Goal: Task Accomplishment & Management: Manage account settings

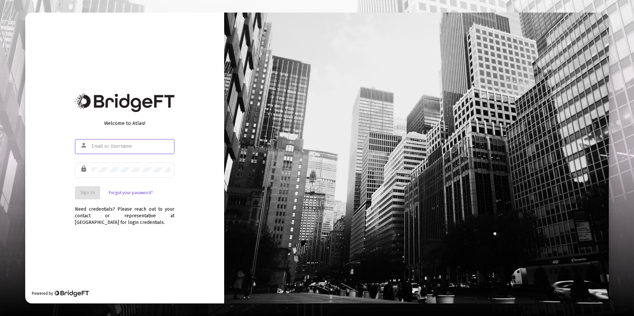
click at [118, 147] on input "text" at bounding box center [132, 146] width 80 height 5
type input "[EMAIL_ADDRESS][DOMAIN_NAME]"
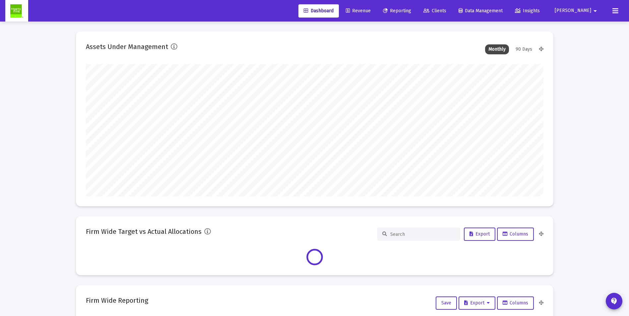
scroll to position [133, 458]
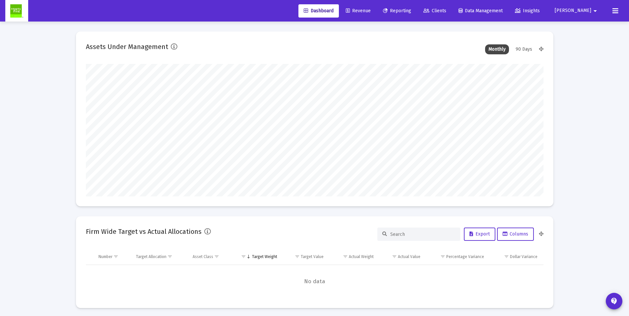
click at [371, 10] on span "Revenue" at bounding box center [358, 11] width 25 height 6
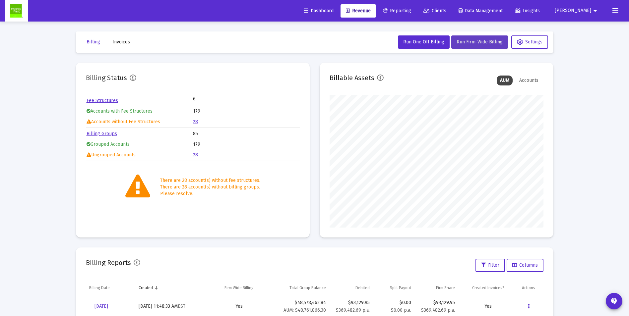
click at [489, 44] on span "Run Firm-Wide Billing" at bounding box center [480, 42] width 46 height 6
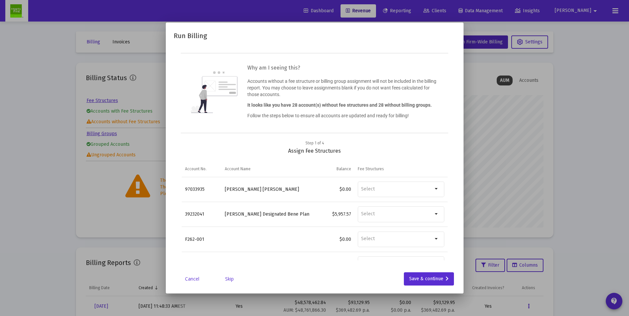
click at [232, 280] on link "Skip" at bounding box center [229, 279] width 33 height 7
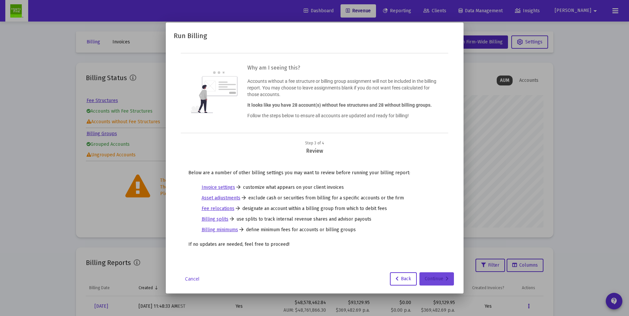
click at [428, 278] on div "Continue" at bounding box center [437, 279] width 24 height 13
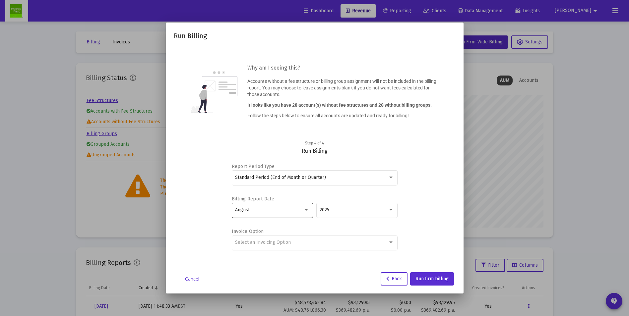
click at [304, 208] on div at bounding box center [306, 210] width 6 height 5
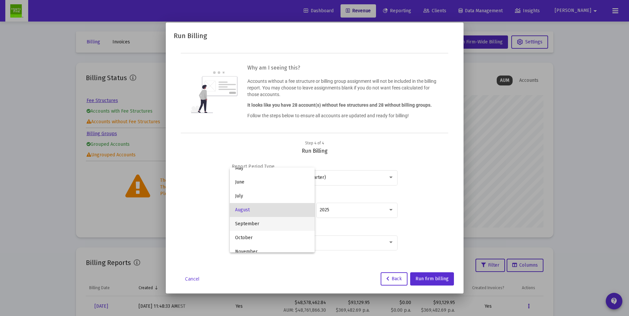
click at [255, 223] on span "September" at bounding box center [272, 224] width 74 height 14
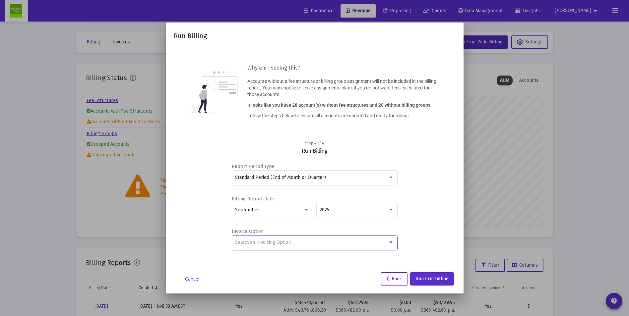
click at [290, 242] on span "Select an Invoicing Option" at bounding box center [263, 243] width 56 height 6
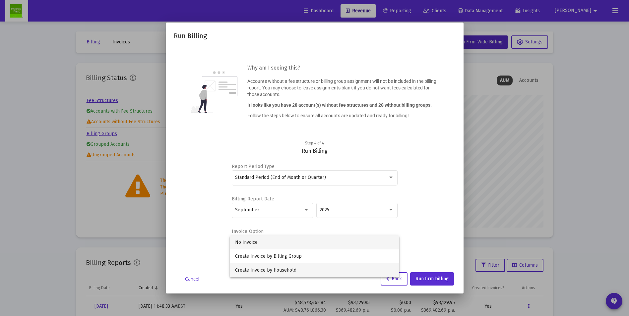
click at [282, 269] on span "Create Invoice by Household" at bounding box center [314, 271] width 159 height 14
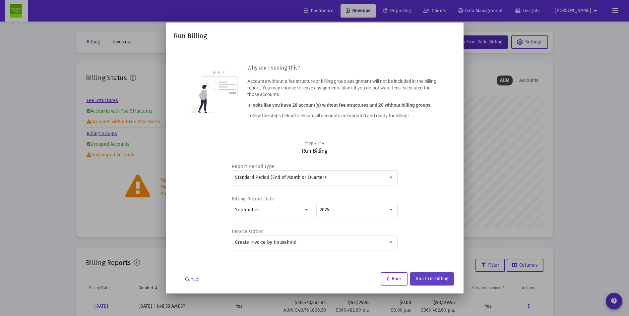
click at [428, 277] on span "Run firm billing" at bounding box center [432, 279] width 33 height 6
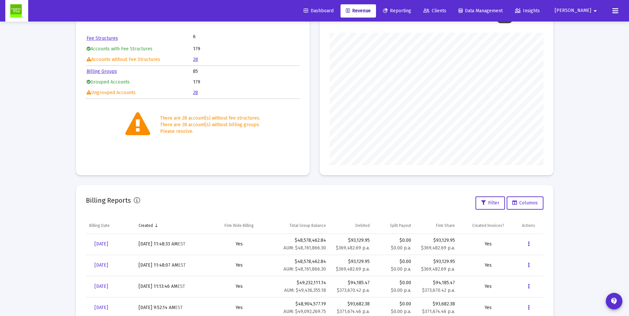
scroll to position [66, 0]
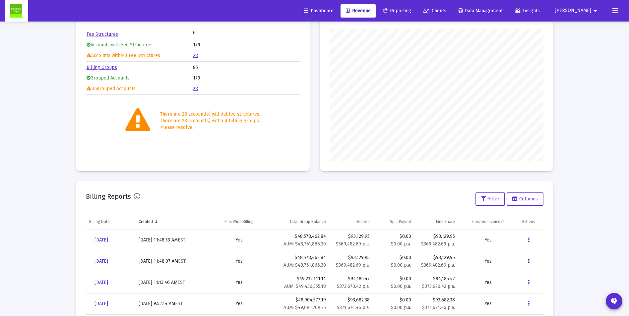
click at [529, 264] on icon "Data grid" at bounding box center [529, 262] width 2 height 8
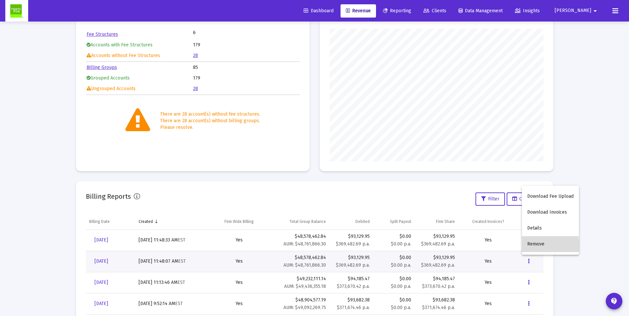
click at [533, 246] on button "Remove" at bounding box center [550, 244] width 57 height 16
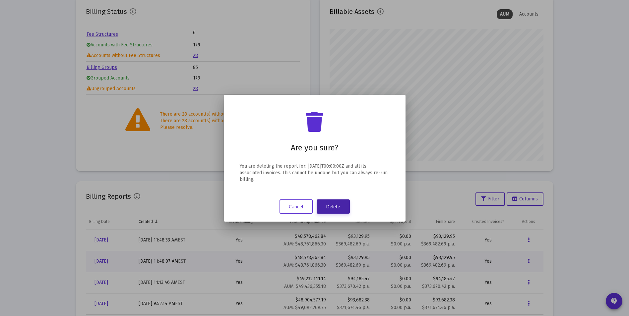
click at [335, 210] on button "Delete" at bounding box center [333, 207] width 33 height 14
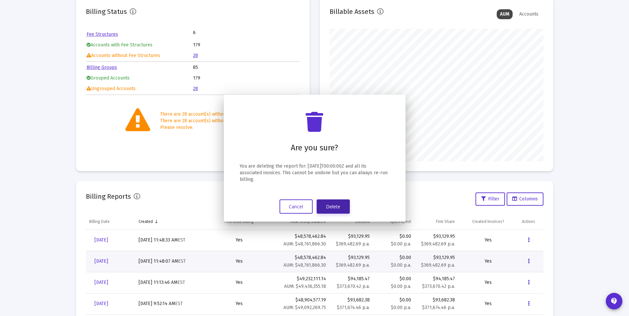
scroll to position [66, 0]
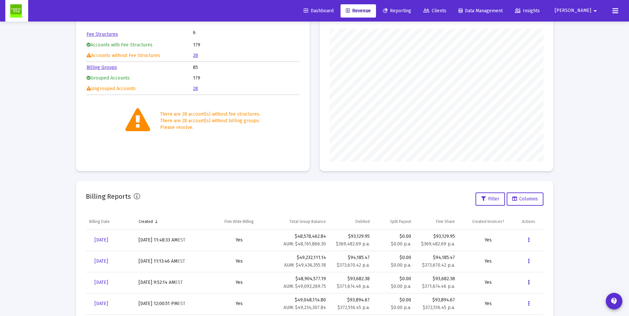
click at [528, 285] on icon "Data grid" at bounding box center [529, 283] width 2 height 8
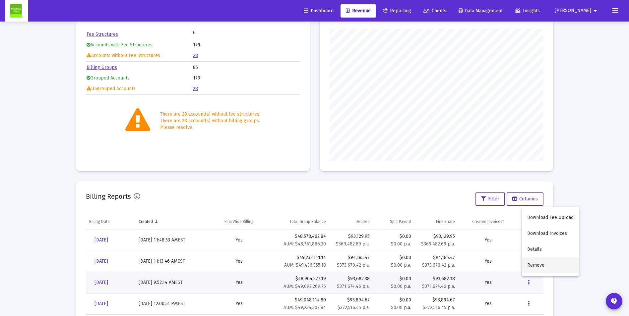
click at [531, 267] on button "Remove" at bounding box center [550, 266] width 57 height 16
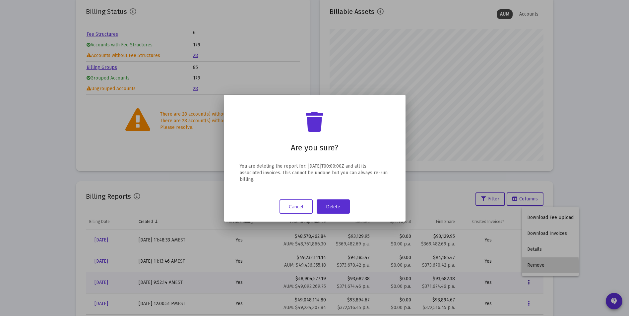
scroll to position [0, 0]
click at [328, 211] on button "Delete" at bounding box center [333, 207] width 33 height 14
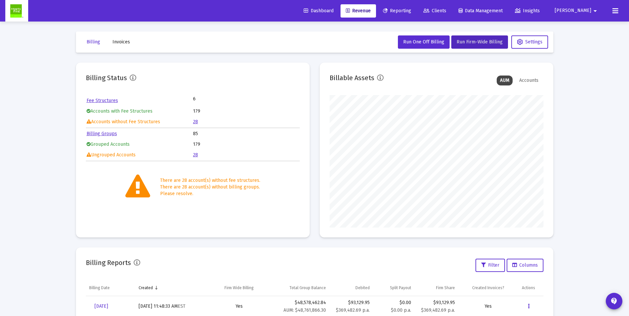
scroll to position [66, 0]
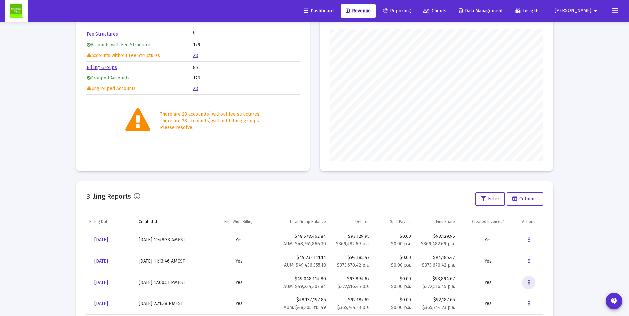
click at [528, 282] on icon "Data grid" at bounding box center [529, 283] width 2 height 8
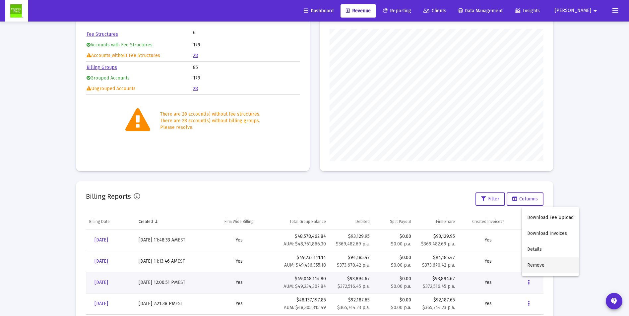
click at [532, 264] on button "Remove" at bounding box center [550, 266] width 57 height 16
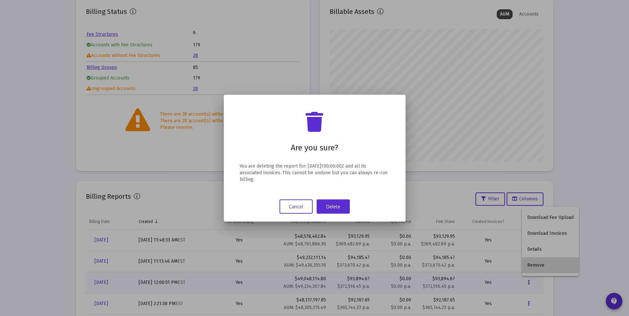
scroll to position [0, 0]
click at [333, 209] on button "Delete" at bounding box center [333, 207] width 33 height 14
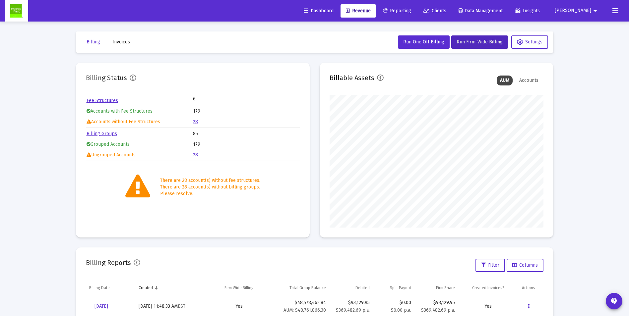
scroll to position [66, 0]
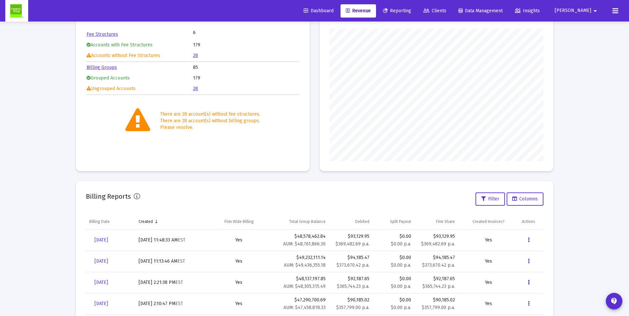
click at [530, 284] on button "Data grid" at bounding box center [528, 282] width 13 height 13
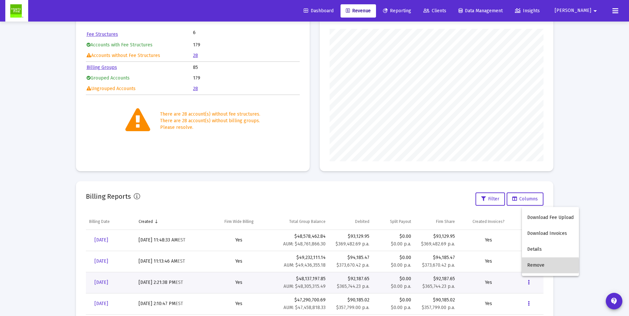
click at [532, 265] on button "Remove" at bounding box center [550, 266] width 57 height 16
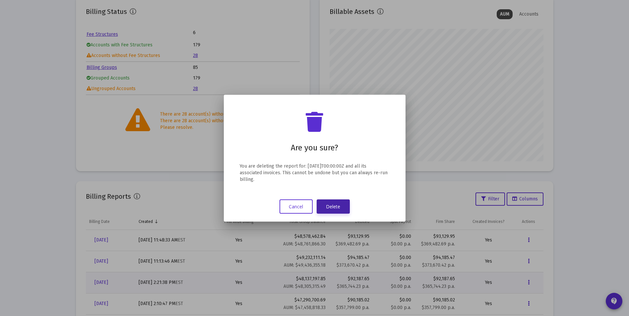
click at [337, 209] on button "Delete" at bounding box center [333, 207] width 33 height 14
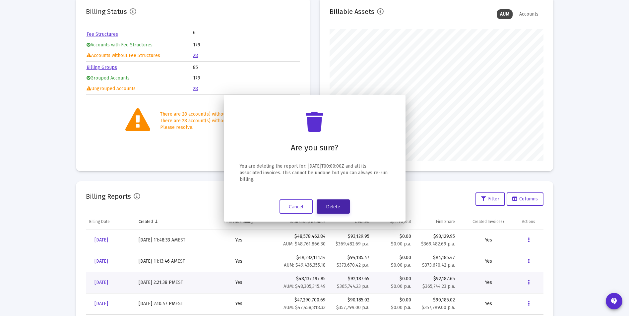
scroll to position [66, 0]
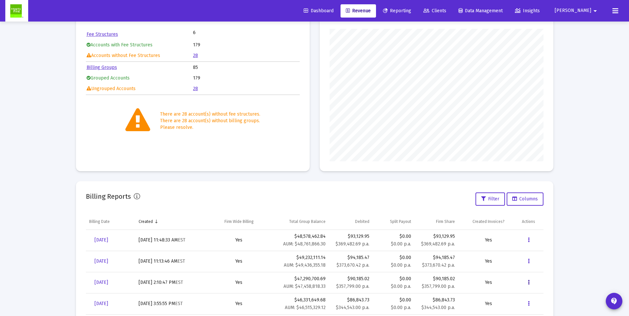
click at [526, 283] on button "Data grid" at bounding box center [528, 282] width 13 height 13
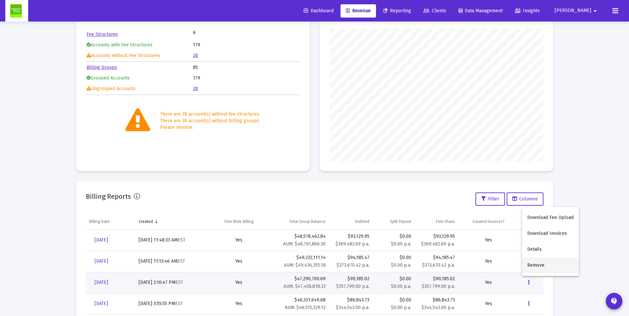
click at [536, 267] on button "Remove" at bounding box center [550, 266] width 57 height 16
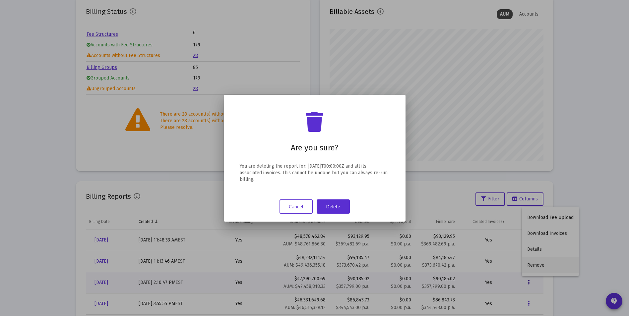
scroll to position [0, 0]
click at [341, 207] on button "Delete" at bounding box center [333, 207] width 33 height 14
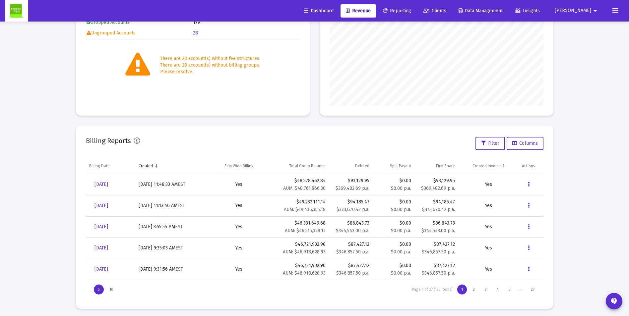
scroll to position [125, 0]
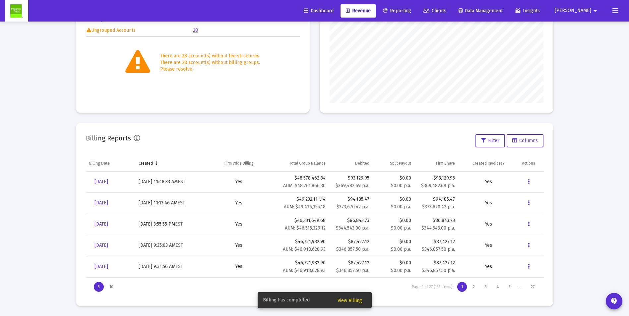
click at [349, 299] on span "View Billing" at bounding box center [350, 301] width 25 height 6
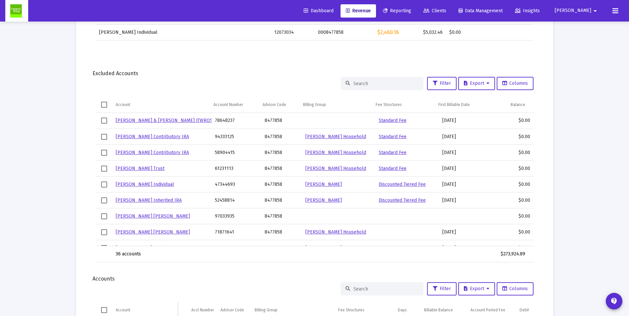
click at [446, 10] on span "Clients" at bounding box center [435, 11] width 23 height 6
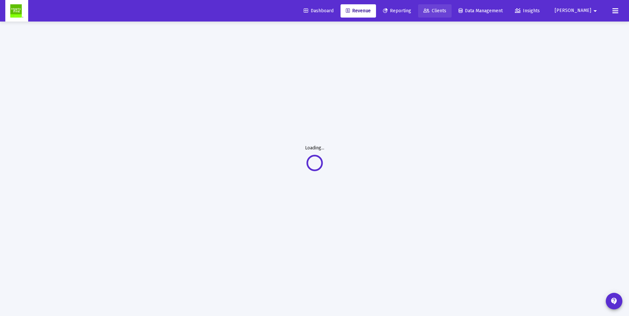
scroll to position [22, 0]
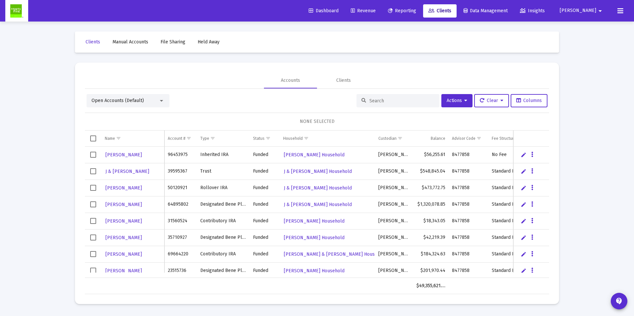
click at [380, 100] on input at bounding box center [401, 101] width 65 height 6
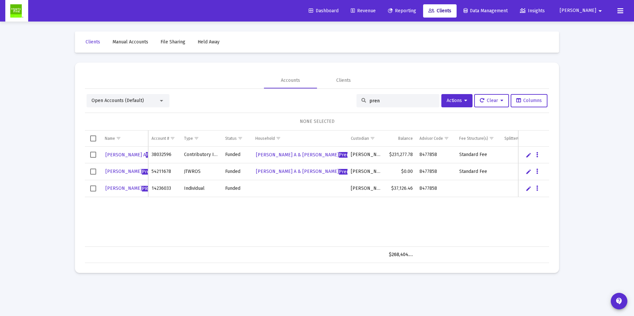
type input "pren"
click at [111, 189] on span "[PERSON_NAME] [PERSON_NAME]" at bounding box center [147, 189] width 85 height 6
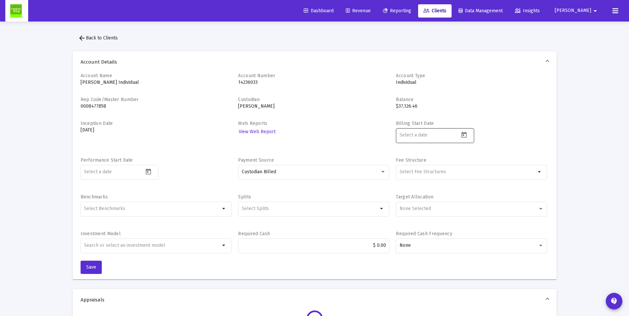
click at [463, 134] on icon "Open calendar" at bounding box center [464, 135] width 7 height 7
click at [468, 160] on button "Previous month" at bounding box center [469, 157] width 13 height 13
click at [487, 157] on button "Next month" at bounding box center [484, 157] width 13 height 13
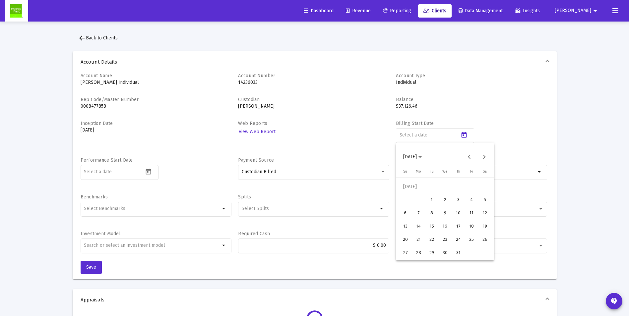
click at [434, 199] on div "1" at bounding box center [432, 200] width 12 height 12
type input "[DATE]"
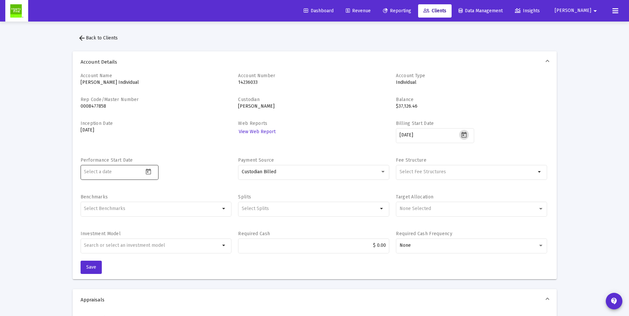
click at [107, 173] on input at bounding box center [114, 171] width 60 height 5
click at [149, 172] on icon "Open calendar" at bounding box center [148, 171] width 7 height 7
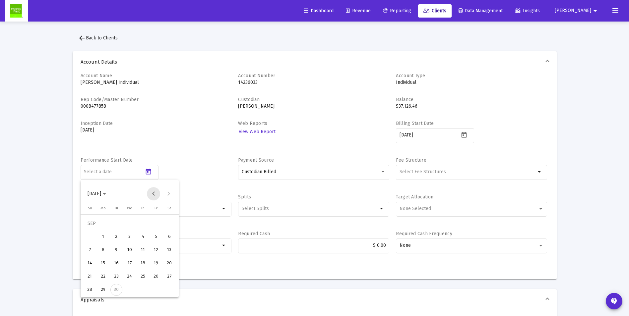
click at [153, 194] on button "Previous month" at bounding box center [153, 193] width 13 height 13
click at [115, 237] on div "1" at bounding box center [116, 237] width 12 height 12
type input "[DATE]"
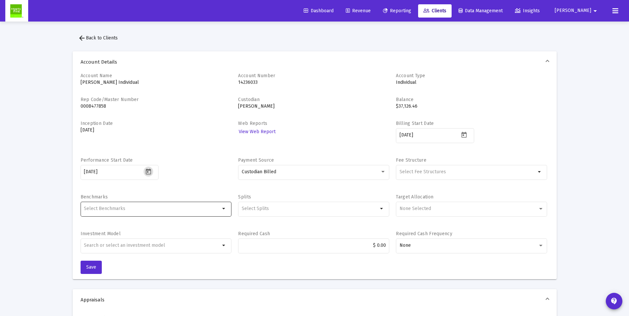
click at [119, 209] on input "Selection" at bounding box center [152, 208] width 136 height 5
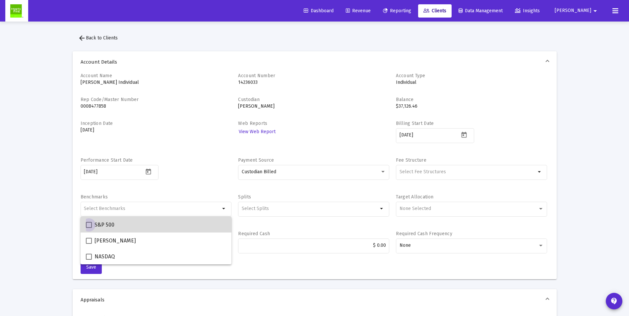
click at [91, 226] on span at bounding box center [89, 225] width 6 height 6
click at [89, 228] on input "S&P 500" at bounding box center [89, 228] width 0 height 0
checkbox input "true"
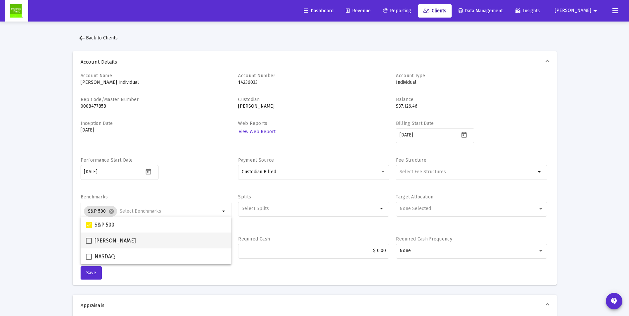
click at [88, 240] on span at bounding box center [89, 241] width 6 height 6
click at [89, 244] on input "[PERSON_NAME]" at bounding box center [89, 244] width 0 height 0
checkbox input "true"
click at [88, 257] on span at bounding box center [89, 257] width 6 height 6
click at [89, 260] on input "NASDAQ" at bounding box center [89, 260] width 0 height 0
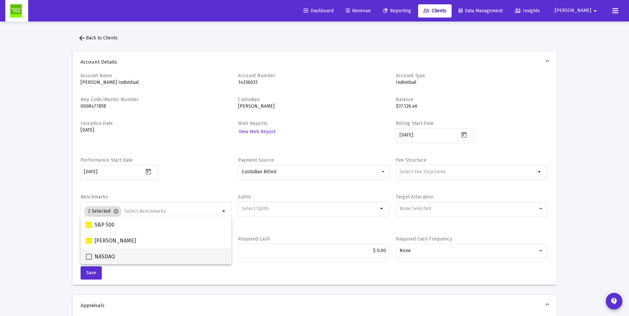
checkbox input "true"
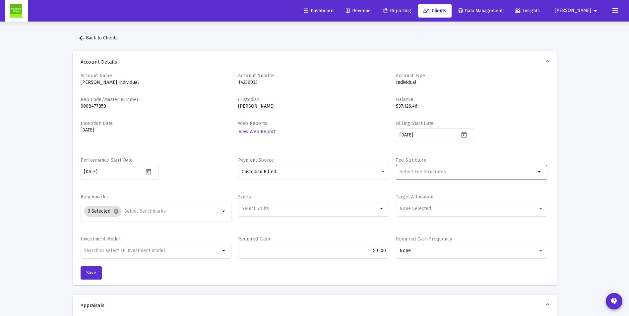
click at [538, 172] on mat-icon "arrow_drop_down" at bounding box center [540, 172] width 8 height 8
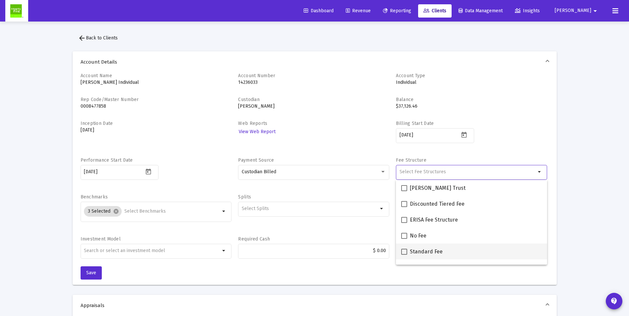
click at [405, 253] on span at bounding box center [404, 252] width 6 height 6
click at [404, 255] on input "Standard Fee" at bounding box center [404, 255] width 0 height 0
checkbox input "true"
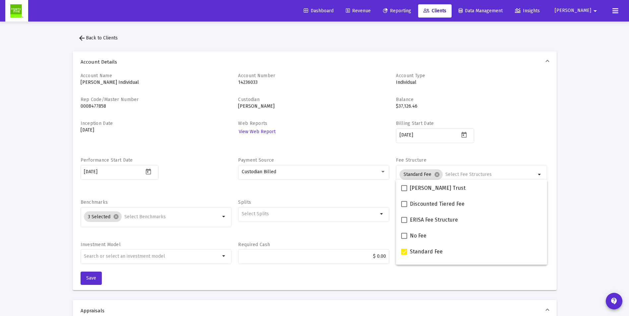
click at [287, 284] on div "Account Name [PERSON_NAME] Individual Account Number 14236033 Account Type Indi…" at bounding box center [315, 182] width 484 height 218
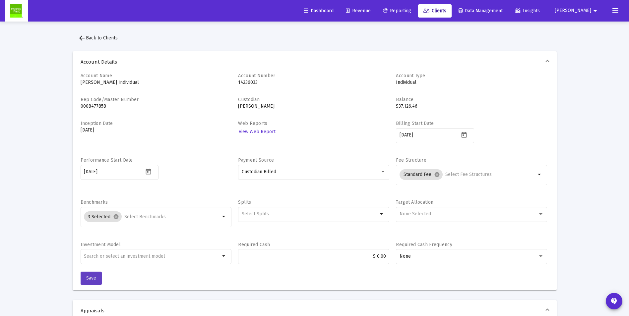
click at [89, 277] on span "Save" at bounding box center [91, 279] width 10 height 6
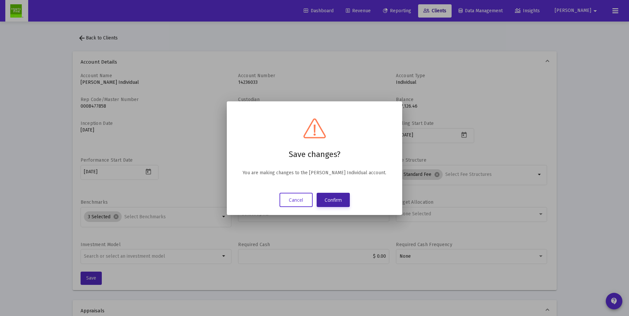
click at [331, 201] on button "Confirm" at bounding box center [333, 200] width 33 height 14
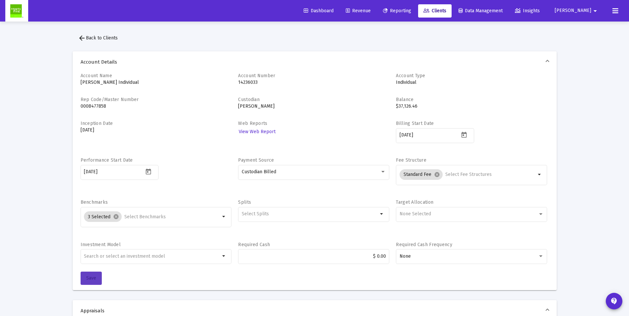
click at [87, 277] on span "Save" at bounding box center [91, 279] width 10 height 6
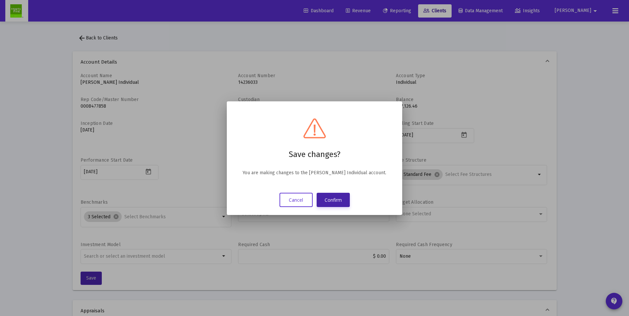
click at [320, 201] on button "Confirm" at bounding box center [333, 200] width 33 height 14
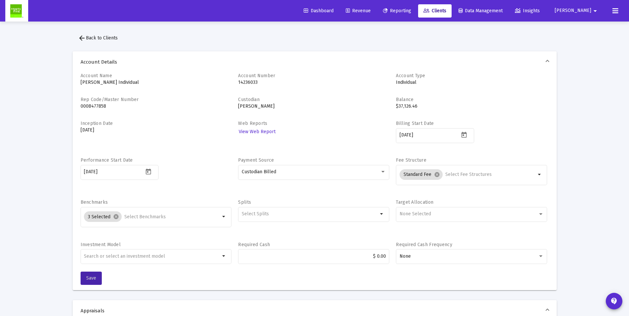
click at [97, 38] on span "arrow_back Back to Clients" at bounding box center [98, 38] width 40 height 6
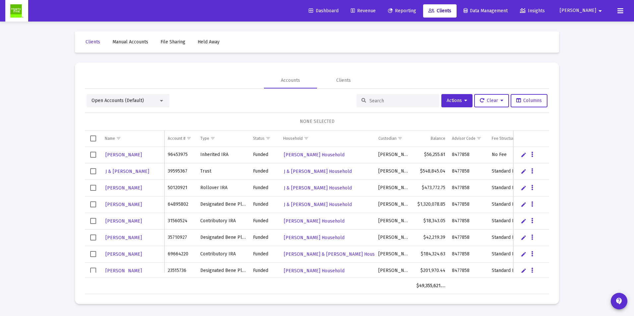
click at [159, 100] on div at bounding box center [162, 100] width 6 height 5
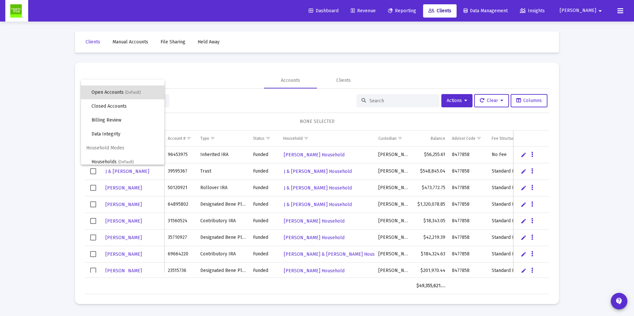
scroll to position [13, 0]
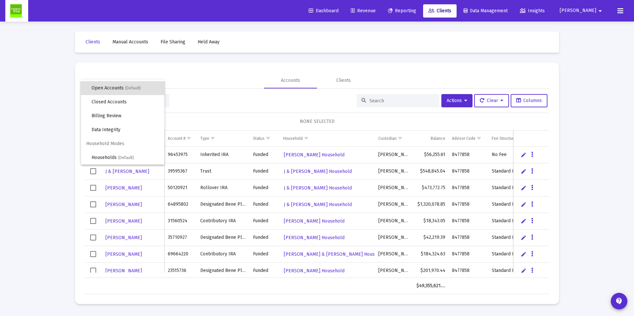
click at [395, 103] on div at bounding box center [317, 158] width 634 height 316
click at [162, 100] on div at bounding box center [161, 101] width 3 height 2
click at [373, 100] on div at bounding box center [317, 158] width 634 height 316
click at [373, 100] on input at bounding box center [401, 101] width 65 height 6
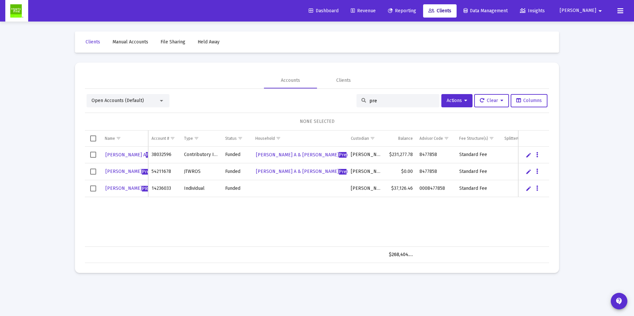
type input "pre"
click at [537, 187] on icon "Data grid" at bounding box center [537, 189] width 2 height 8
click at [551, 237] on button "Map to Household" at bounding box center [563, 234] width 59 height 16
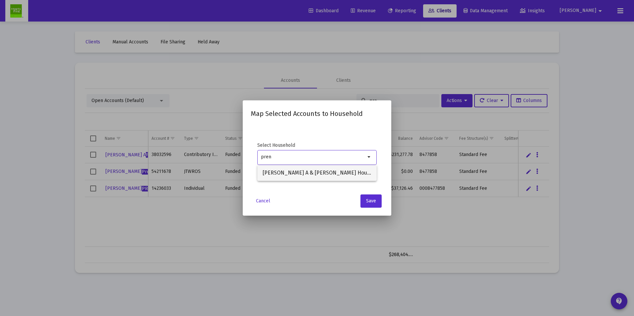
click at [326, 169] on span "[PERSON_NAME] A & [PERSON_NAME] Household" at bounding box center [317, 173] width 109 height 16
type input "[PERSON_NAME] A & [PERSON_NAME] Household"
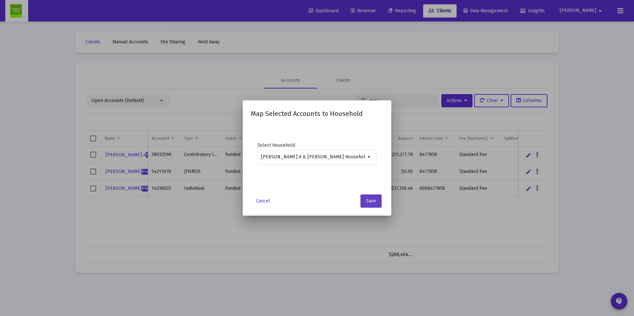
click at [370, 201] on span "Save" at bounding box center [371, 201] width 10 height 6
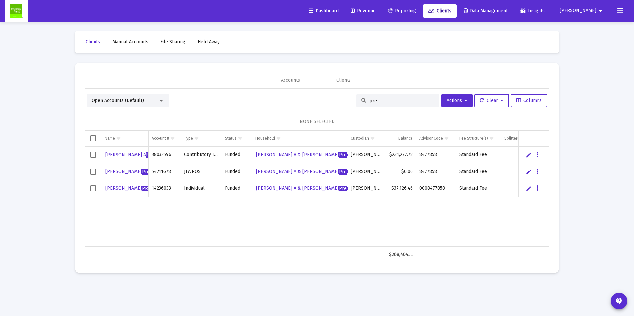
click at [392, 100] on input "pre" at bounding box center [401, 101] width 65 height 6
type input "p"
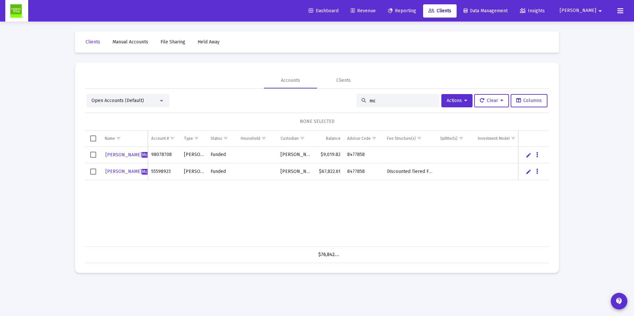
type input "mc"
click at [536, 170] on icon "Data grid" at bounding box center [537, 172] width 2 height 8
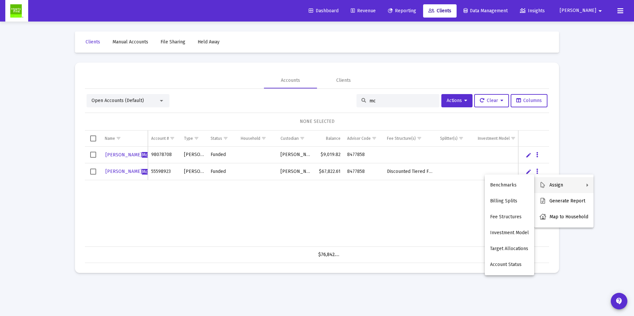
click at [131, 171] on div at bounding box center [317, 158] width 634 height 316
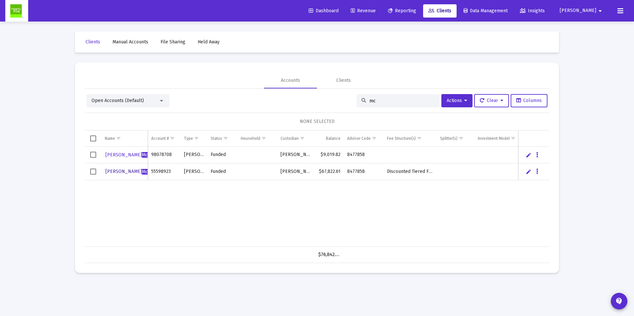
click at [129, 169] on span "[PERSON_NAME]" at bounding box center [150, 172] width 90 height 6
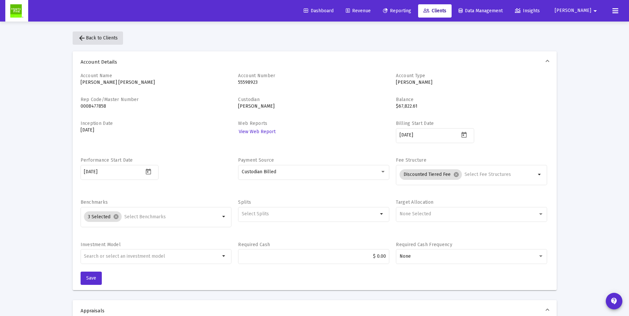
click at [100, 38] on span "arrow_back Back to Clients" at bounding box center [98, 38] width 40 height 6
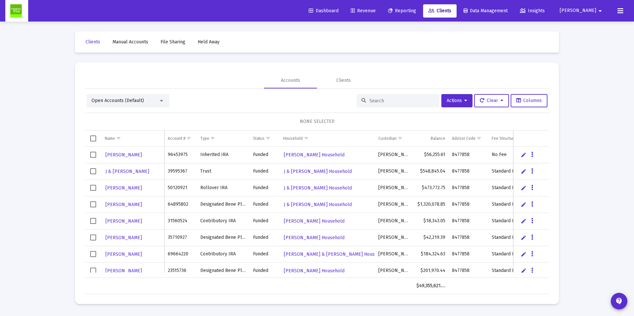
click at [373, 100] on input at bounding box center [401, 101] width 65 height 6
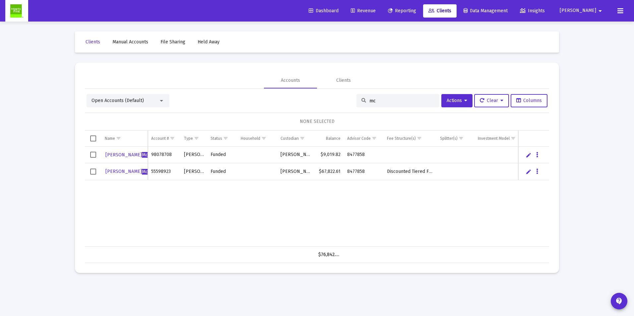
type input "mc"
click at [536, 154] on icon "Data grid" at bounding box center [537, 155] width 2 height 8
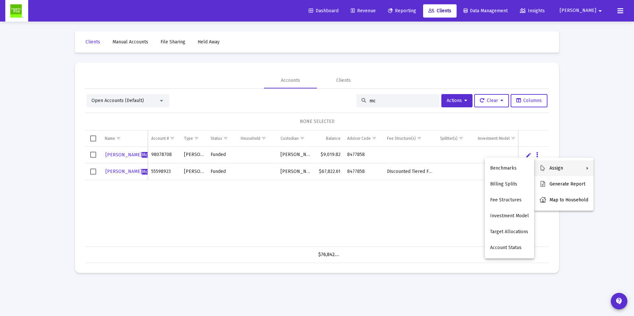
click at [447, 99] on div at bounding box center [317, 158] width 634 height 316
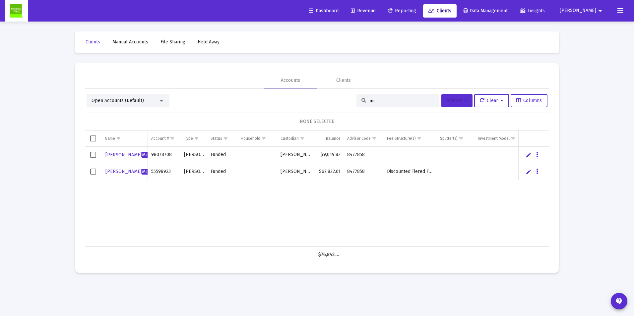
click at [447, 99] on span "Actions" at bounding box center [457, 101] width 21 height 6
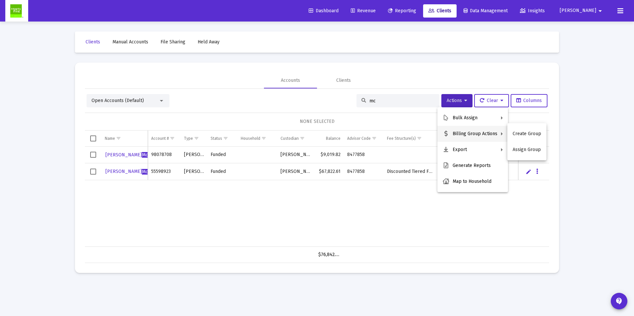
click at [156, 101] on div at bounding box center [317, 158] width 634 height 316
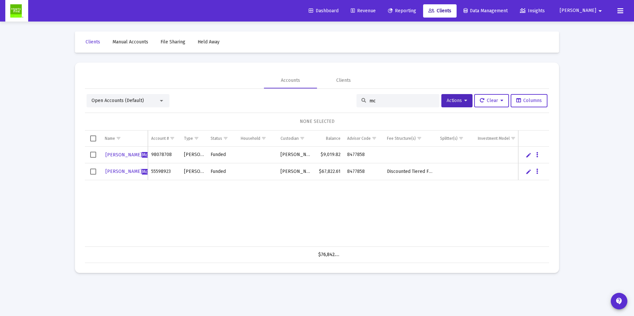
click at [157, 101] on div "Open Accounts (Default)" at bounding box center [125, 101] width 67 height 7
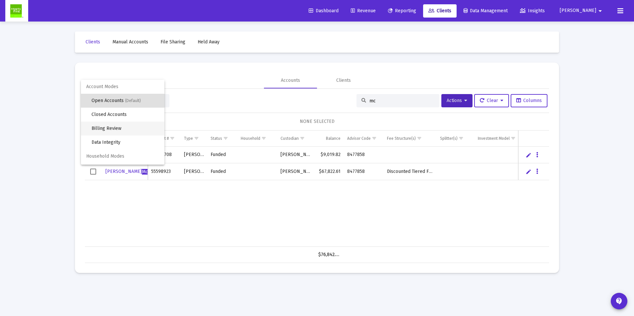
scroll to position [13, 0]
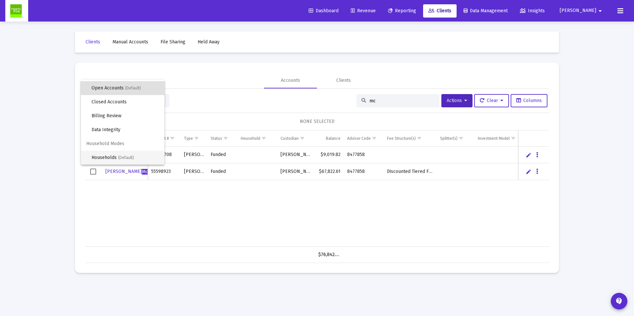
click at [119, 160] on span "(Default)" at bounding box center [126, 158] width 16 height 5
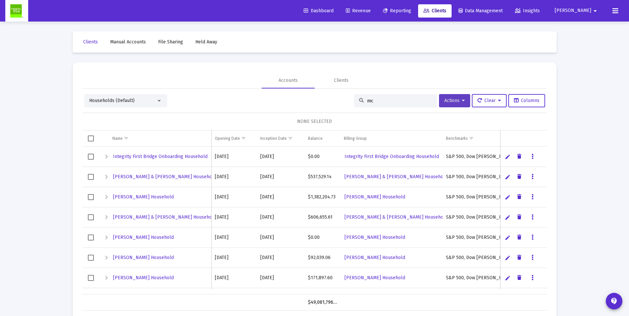
click at [462, 102] on icon at bounding box center [463, 100] width 3 height 5
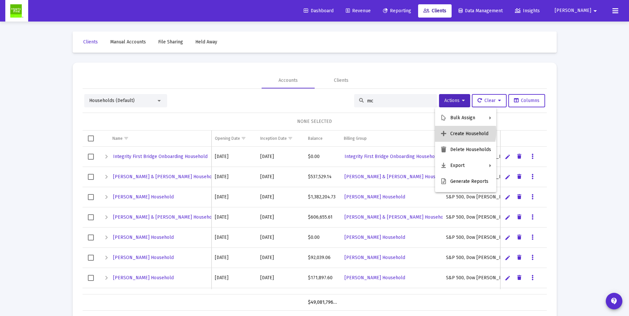
click at [459, 132] on button "Create Household" at bounding box center [465, 134] width 61 height 16
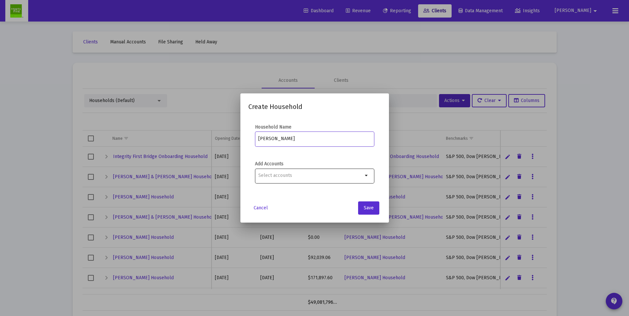
type input "[PERSON_NAME]"
click at [291, 179] on div "Selection" at bounding box center [310, 176] width 107 height 8
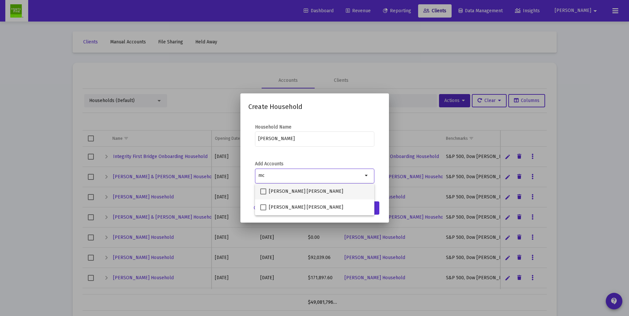
type input "mc"
click at [264, 191] on span at bounding box center [263, 192] width 6 height 6
click at [263, 195] on input "[PERSON_NAME] [PERSON_NAME]" at bounding box center [263, 195] width 0 height 0
checkbox input "true"
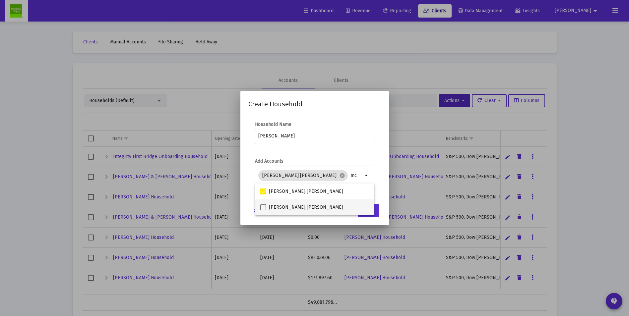
click at [262, 210] on span at bounding box center [263, 208] width 6 height 6
click at [263, 211] on input "[PERSON_NAME] [PERSON_NAME]" at bounding box center [263, 211] width 0 height 0
checkbox input "true"
click at [352, 225] on mat-dialog-container "Create Household Household Name [PERSON_NAME] Add Accounts 2 Selected cancel mc…" at bounding box center [314, 158] width 149 height 135
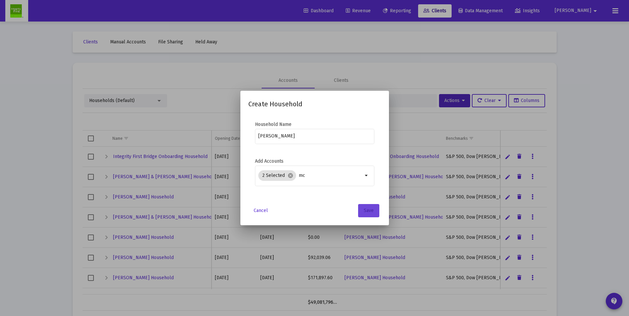
click at [370, 211] on span "Save" at bounding box center [369, 211] width 10 height 6
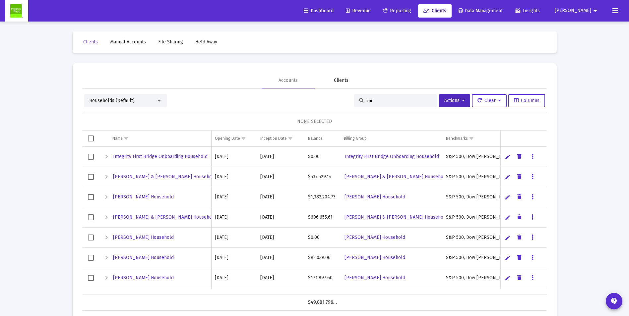
click at [342, 79] on div "Clients" at bounding box center [341, 80] width 15 height 7
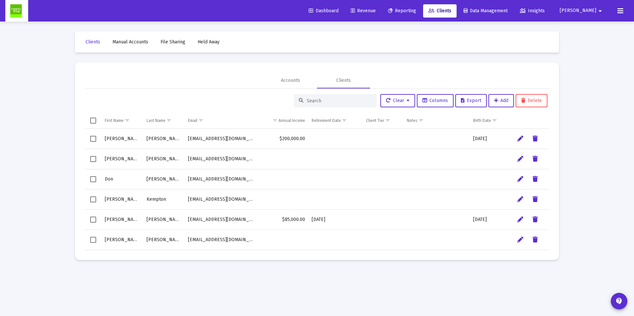
click at [343, 98] on input at bounding box center [339, 101] width 65 height 6
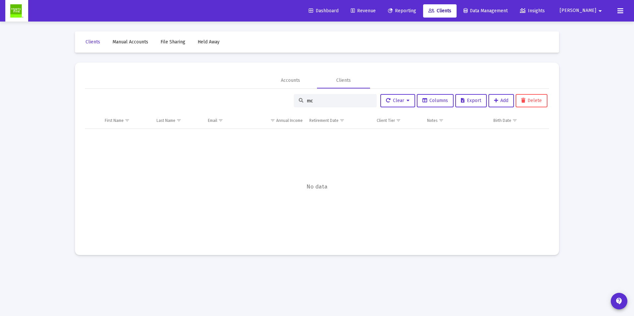
type input "m"
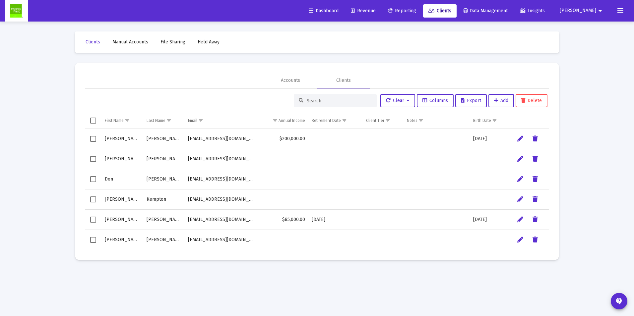
click at [376, 11] on span "Revenue" at bounding box center [363, 11] width 25 height 6
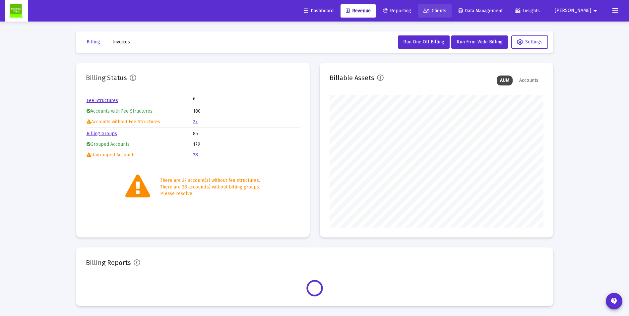
click at [446, 12] on span "Clients" at bounding box center [435, 11] width 23 height 6
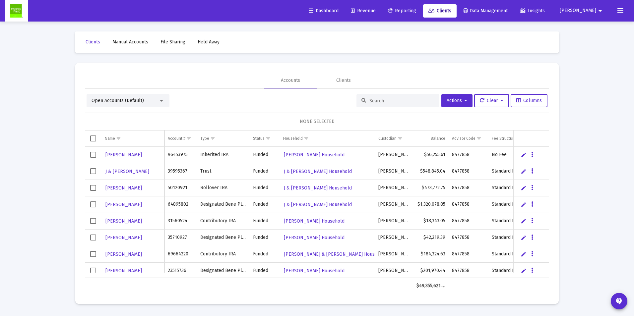
click at [381, 100] on input at bounding box center [401, 101] width 65 height 6
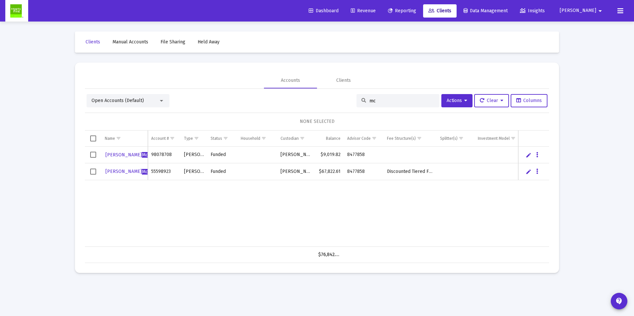
type input "mc"
click at [536, 172] on icon "Data grid" at bounding box center [537, 172] width 2 height 8
click at [557, 217] on button "Map to Household" at bounding box center [563, 217] width 59 height 16
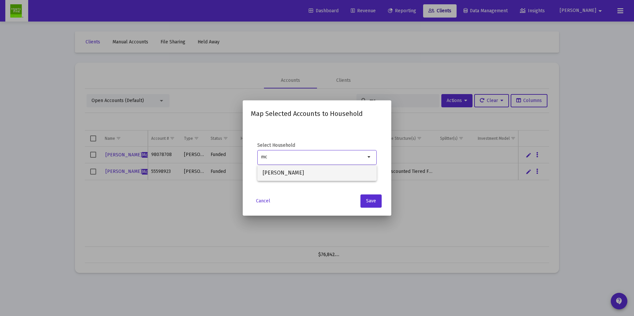
click at [278, 170] on span "[PERSON_NAME]" at bounding box center [317, 173] width 109 height 16
type input "[PERSON_NAME]"
click at [373, 202] on span "Save" at bounding box center [371, 201] width 10 height 6
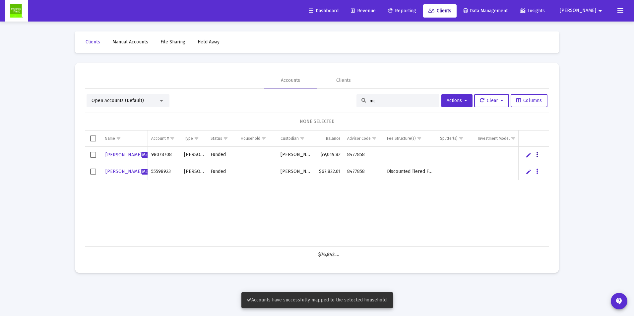
click at [537, 156] on icon "Data grid" at bounding box center [537, 155] width 2 height 8
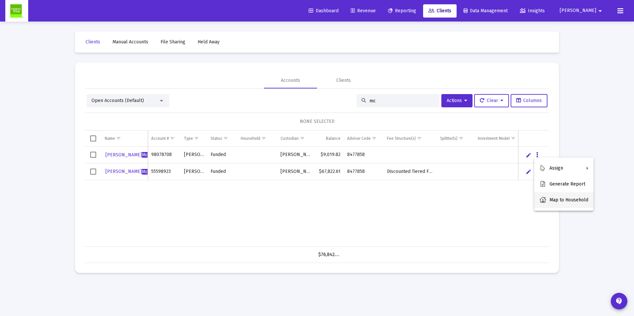
click at [556, 203] on button "Map to Household" at bounding box center [563, 200] width 59 height 16
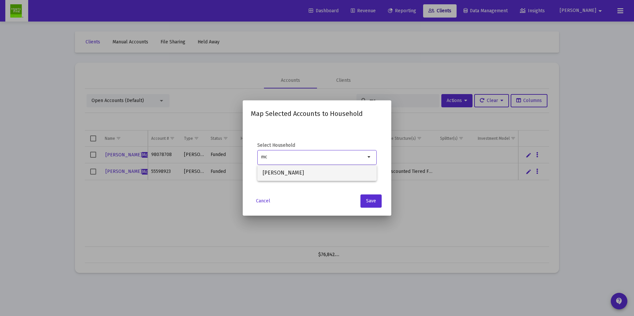
click at [281, 175] on span "[PERSON_NAME]" at bounding box center [317, 173] width 109 height 16
type input "[PERSON_NAME]"
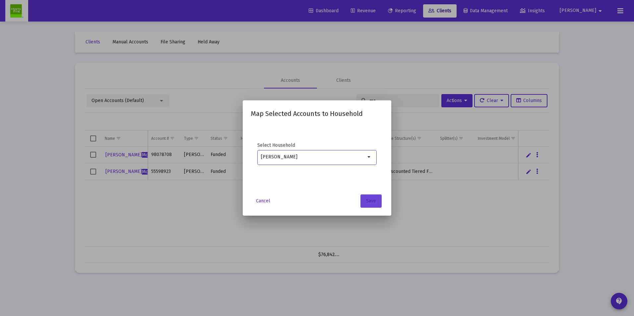
click at [367, 198] on button "Save" at bounding box center [370, 201] width 21 height 13
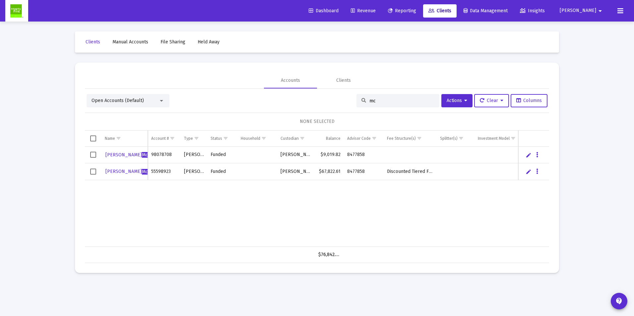
click at [148, 100] on div "Open Accounts (Default)" at bounding box center [125, 101] width 67 height 7
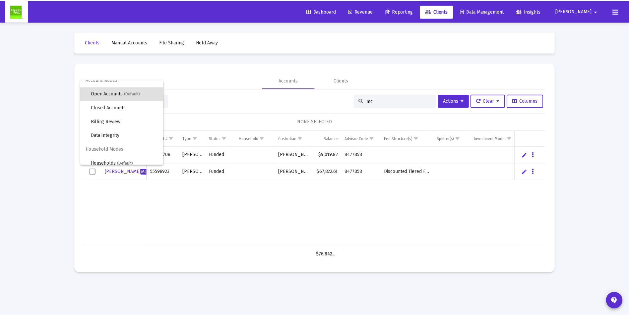
scroll to position [13, 0]
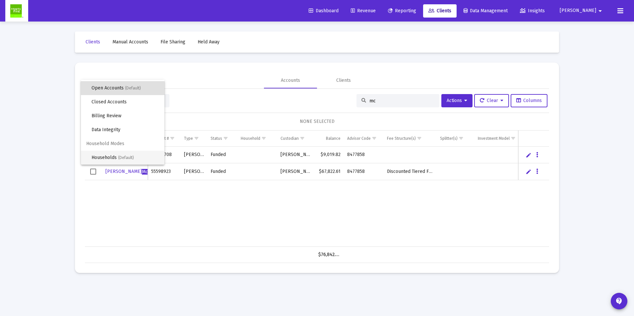
click at [105, 155] on span "Households (Default)" at bounding box center [126, 158] width 68 height 14
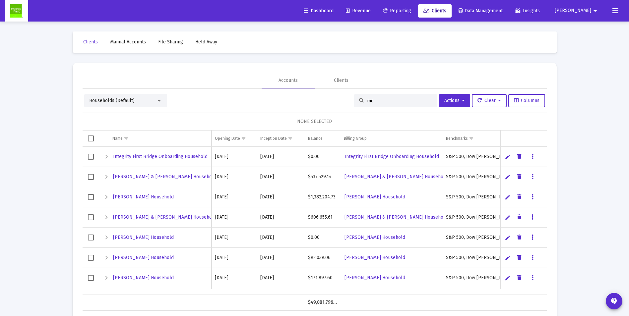
click at [395, 102] on input "mc" at bounding box center [399, 101] width 65 height 6
type input "m"
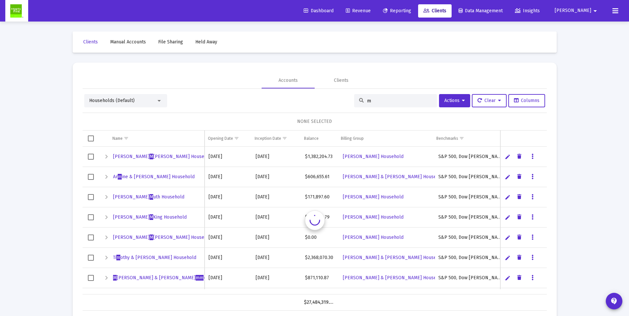
type input "mc"
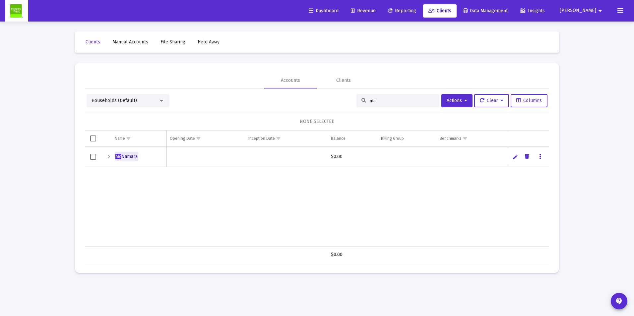
click at [131, 158] on span "Mc Namara" at bounding box center [126, 157] width 22 height 6
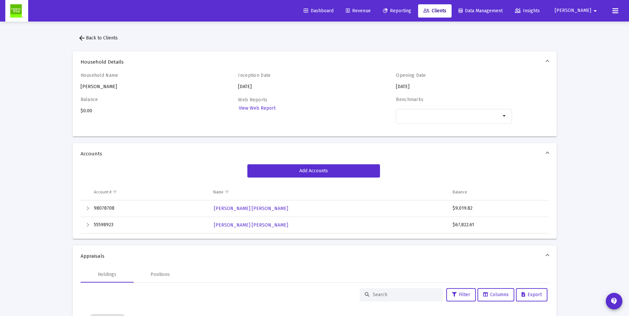
click at [371, 9] on span "Revenue" at bounding box center [358, 11] width 25 height 6
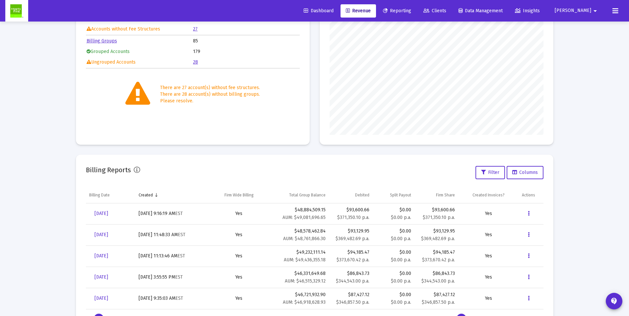
scroll to position [99, 0]
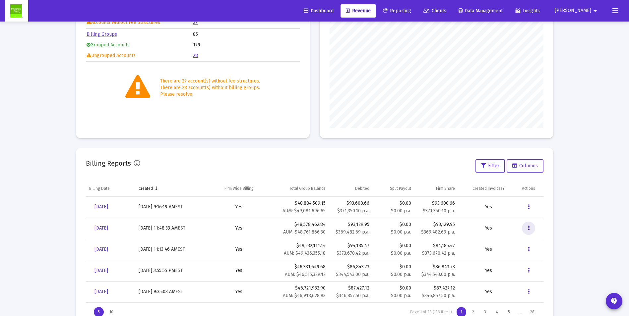
click at [529, 227] on icon "Data grid" at bounding box center [529, 229] width 2 height 8
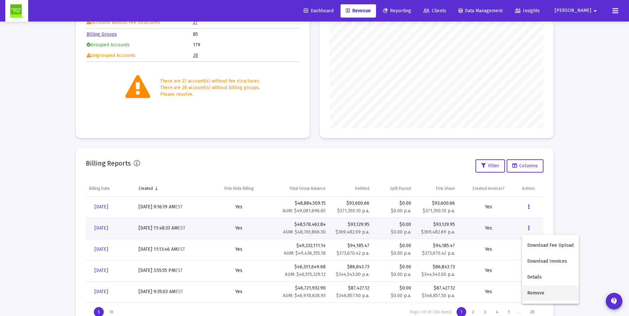
click at [533, 292] on button "Remove" at bounding box center [550, 294] width 57 height 16
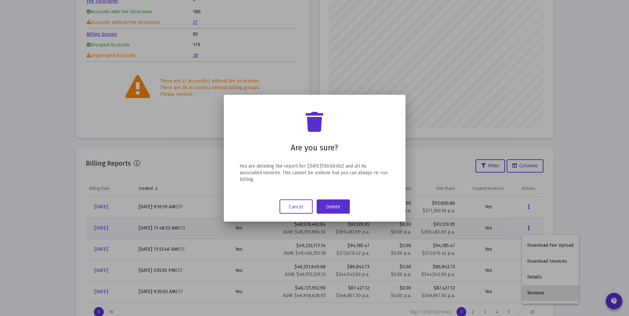
scroll to position [0, 0]
click at [334, 207] on button "Delete" at bounding box center [333, 207] width 33 height 14
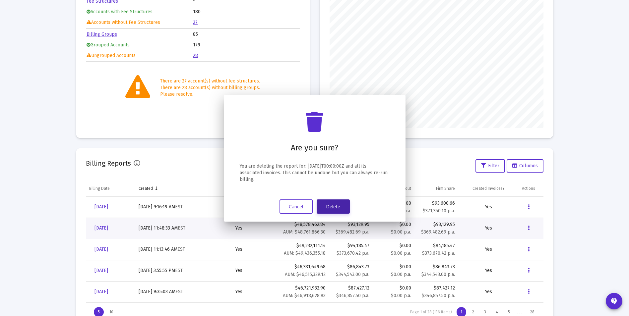
scroll to position [99, 0]
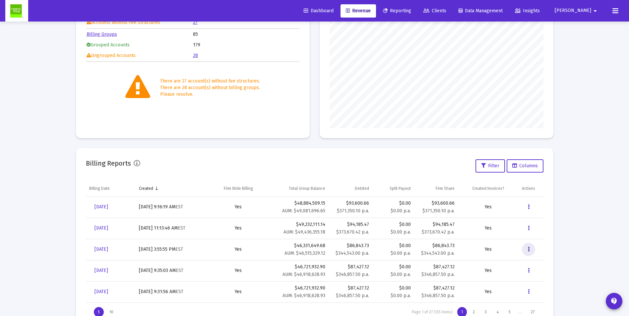
click at [529, 249] on icon "Data grid" at bounding box center [529, 250] width 2 height 8
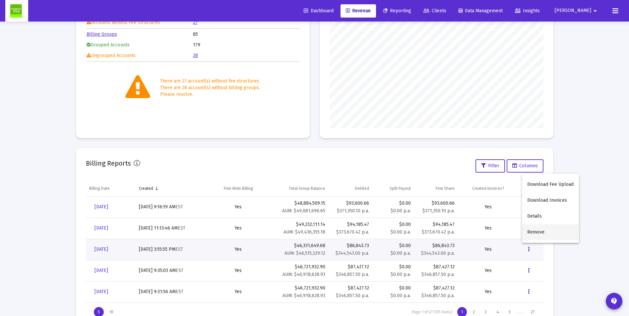
click at [531, 233] on button "Remove" at bounding box center [550, 233] width 57 height 16
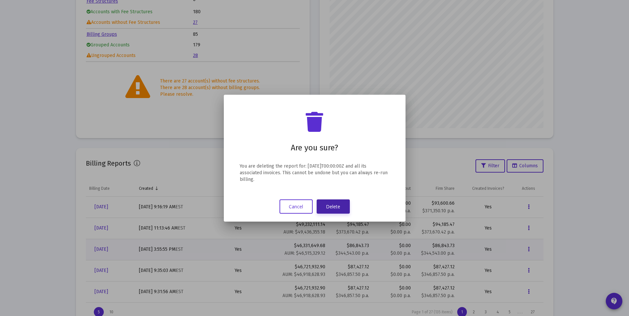
click at [343, 203] on button "Delete" at bounding box center [333, 207] width 33 height 14
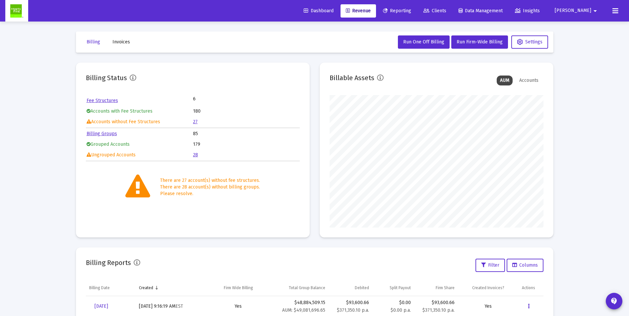
scroll to position [99, 0]
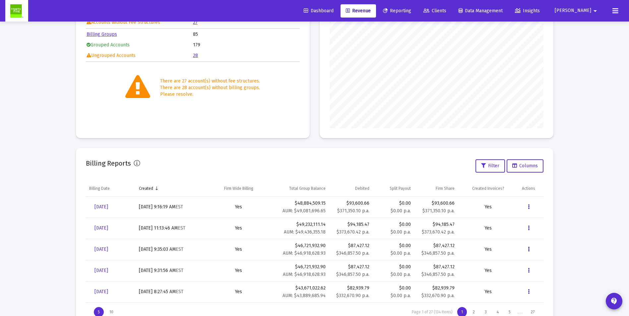
click at [529, 248] on icon "Data grid" at bounding box center [529, 250] width 2 height 8
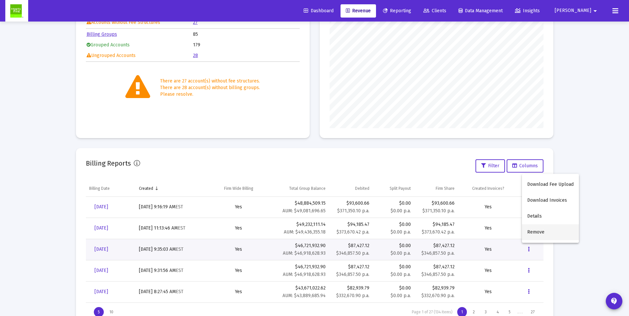
click at [532, 228] on button "Remove" at bounding box center [550, 233] width 57 height 16
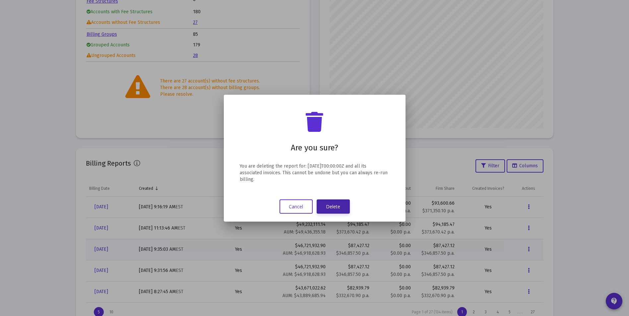
click at [330, 208] on button "Delete" at bounding box center [333, 207] width 33 height 14
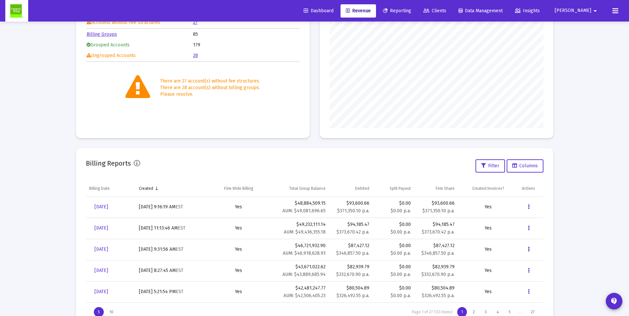
click at [528, 251] on icon "Data grid" at bounding box center [529, 250] width 2 height 8
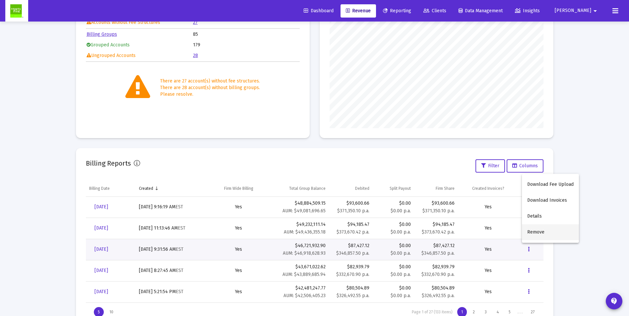
click at [529, 230] on button "Remove" at bounding box center [550, 233] width 57 height 16
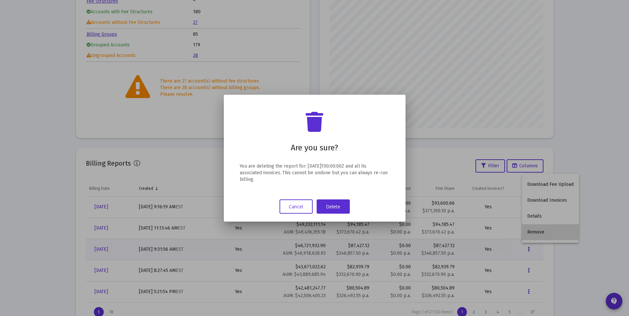
scroll to position [0, 0]
click at [339, 204] on button "Delete" at bounding box center [333, 207] width 33 height 14
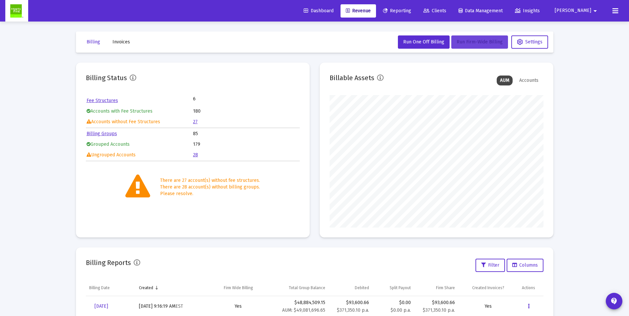
click at [481, 45] on button "Run Firm-Wide Billing" at bounding box center [479, 41] width 57 height 13
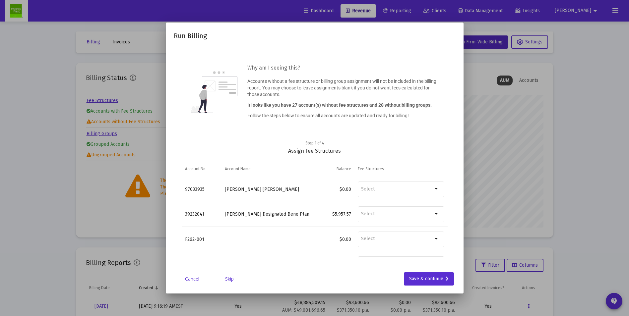
click at [229, 279] on link "Skip" at bounding box center [229, 279] width 33 height 7
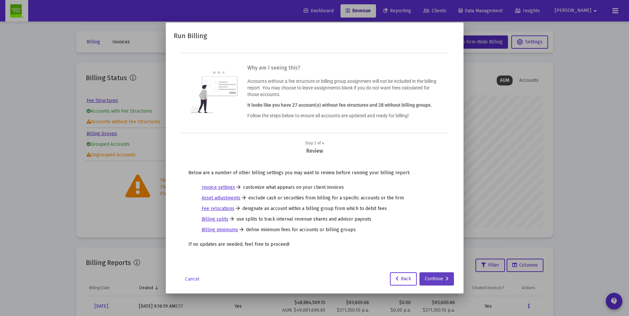
click at [435, 279] on div "Continue" at bounding box center [437, 279] width 24 height 13
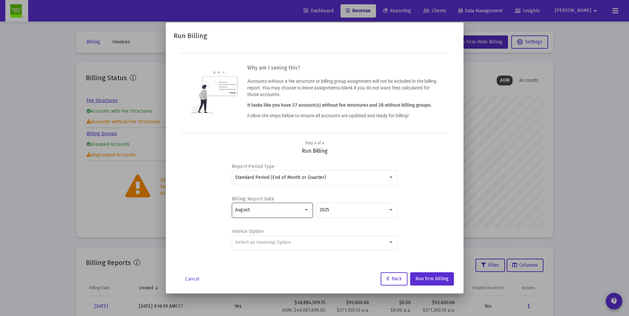
click at [260, 211] on div "August" at bounding box center [269, 210] width 68 height 5
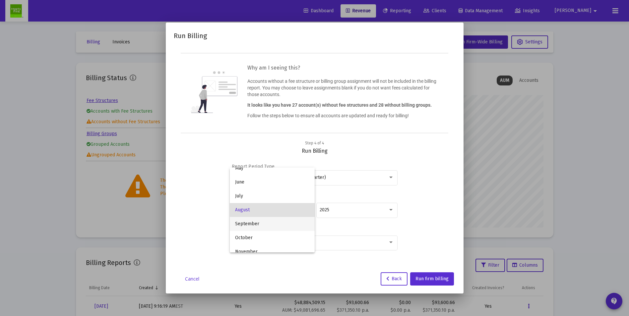
click at [250, 227] on span "September" at bounding box center [272, 224] width 74 height 14
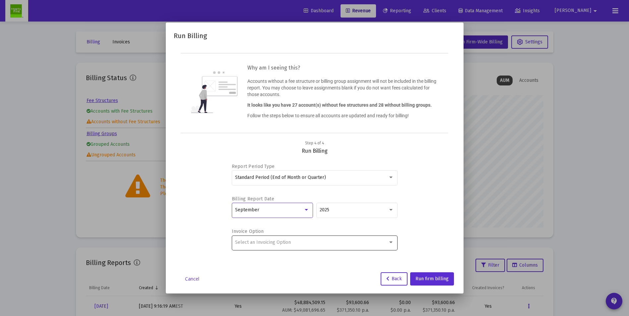
click at [336, 247] on div "Select an Invoicing Option" at bounding box center [314, 242] width 159 height 16
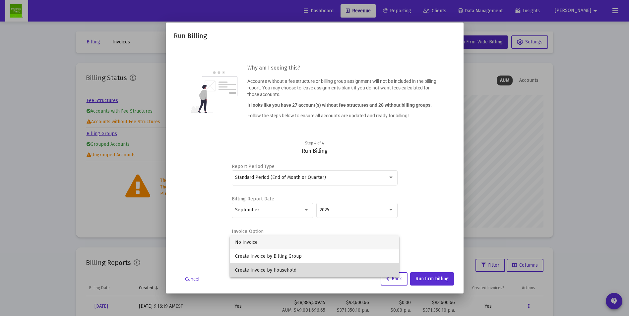
click at [273, 271] on span "Create Invoice by Household" at bounding box center [314, 271] width 159 height 14
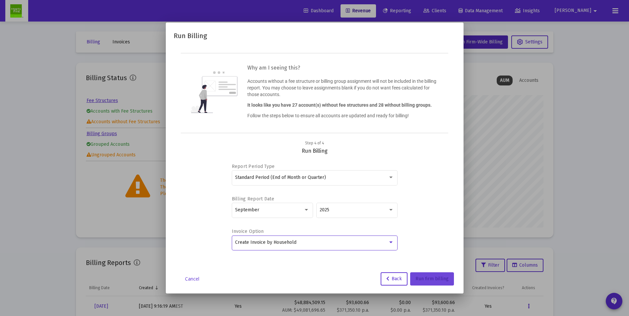
click at [429, 279] on span "Run firm billing" at bounding box center [432, 279] width 33 height 6
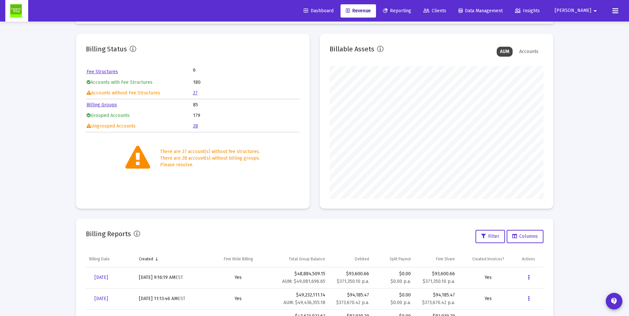
scroll to position [66, 0]
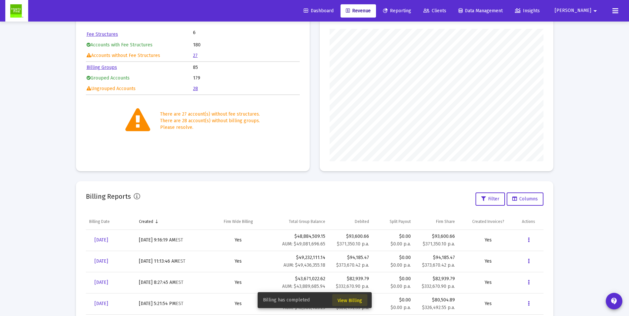
click at [355, 300] on span "View Billing" at bounding box center [350, 301] width 25 height 6
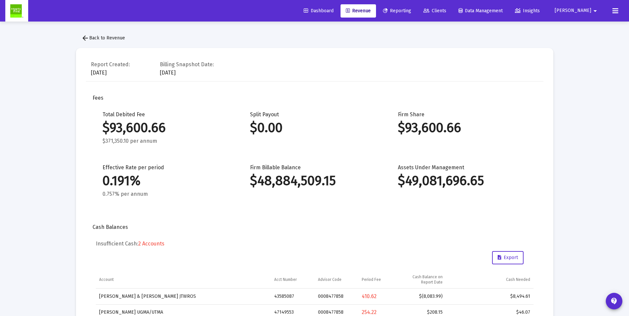
click at [86, 38] on mat-icon "arrow_back" at bounding box center [85, 38] width 8 height 8
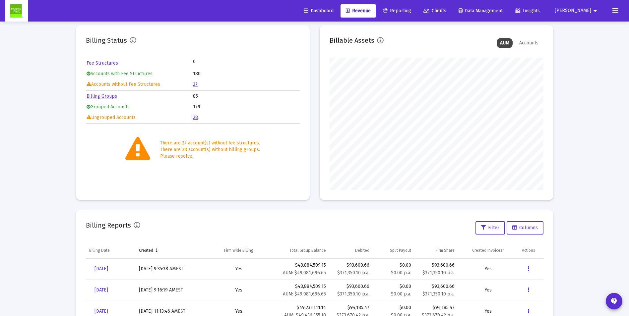
scroll to position [99, 0]
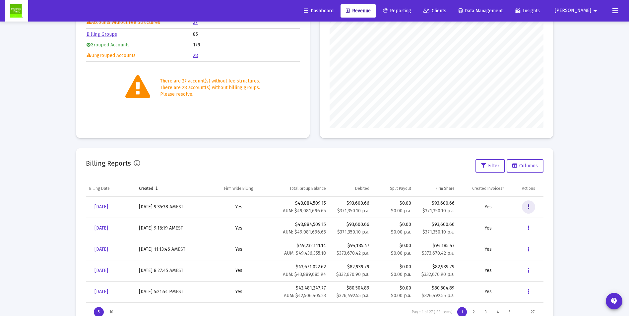
click at [529, 206] on icon "Data grid" at bounding box center [529, 207] width 2 height 8
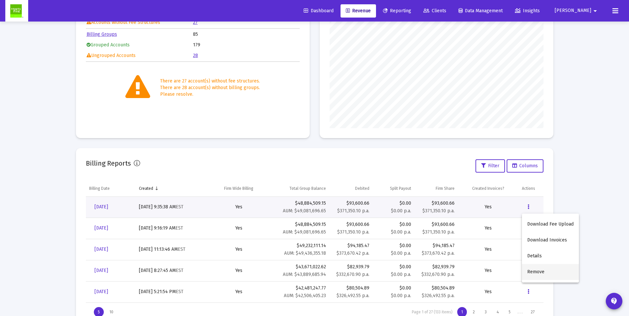
click at [534, 272] on button "Remove" at bounding box center [550, 272] width 57 height 16
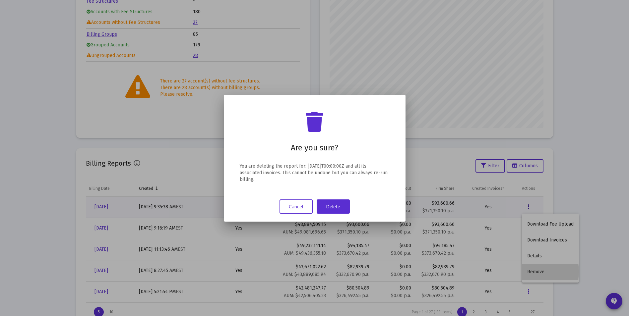
scroll to position [0, 0]
click at [335, 207] on button "Delete" at bounding box center [333, 207] width 33 height 14
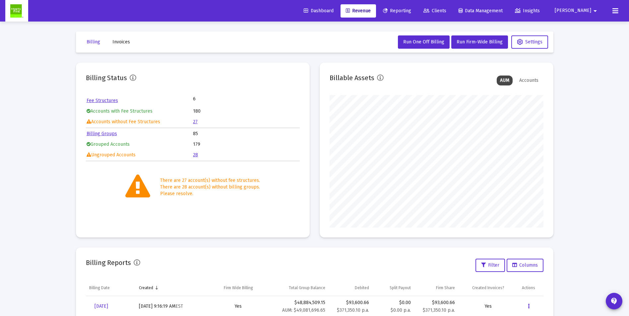
click at [197, 156] on link "28" at bounding box center [195, 155] width 5 height 6
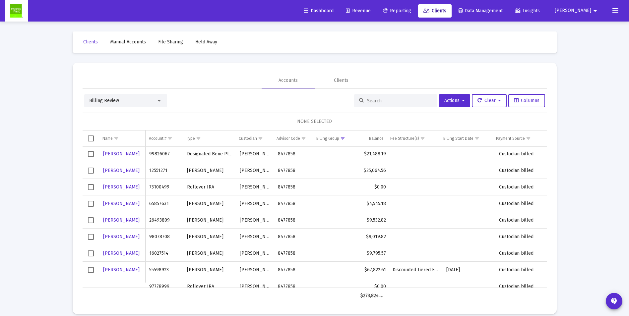
scroll to position [99, 0]
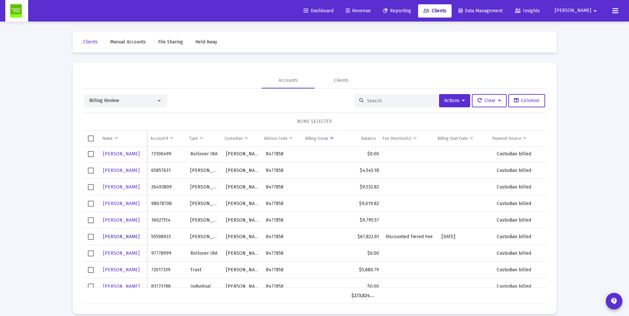
click at [110, 237] on span "[PERSON_NAME]" at bounding box center [121, 237] width 36 height 6
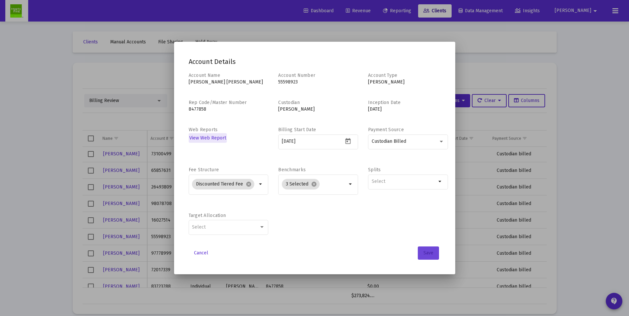
click at [422, 254] on button "Save" at bounding box center [428, 253] width 21 height 13
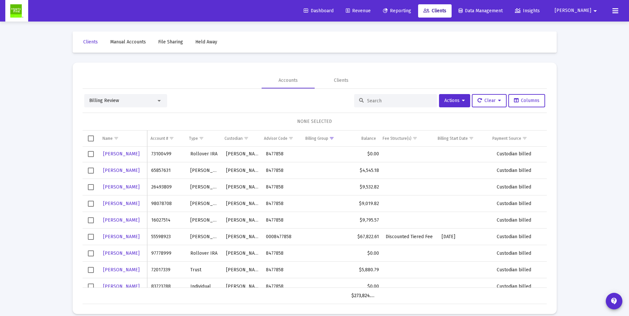
click at [120, 100] on div "Billing Review" at bounding box center [122, 101] width 67 height 7
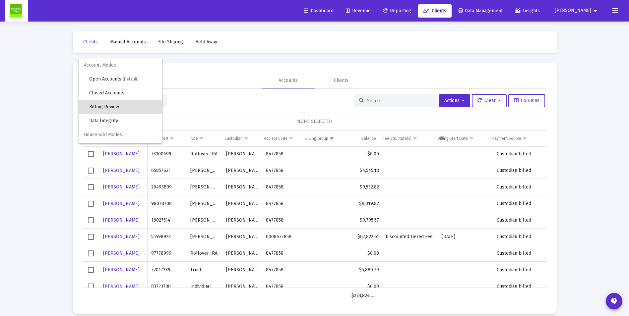
scroll to position [13, 0]
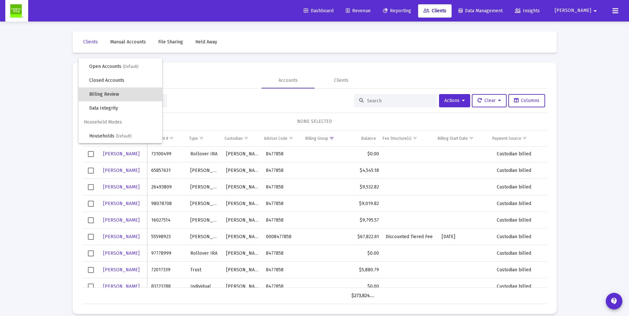
click at [113, 238] on div at bounding box center [314, 158] width 629 height 316
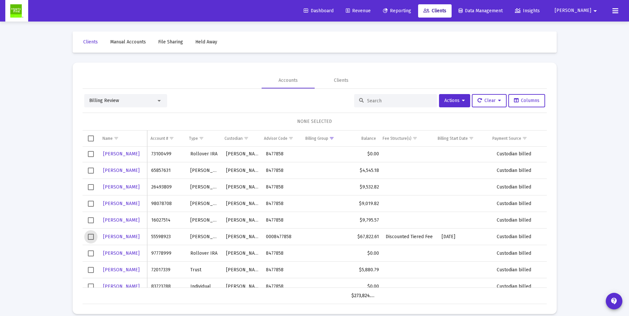
click at [93, 239] on span "Select row" at bounding box center [91, 237] width 6 height 6
click at [453, 102] on span "Actions" at bounding box center [454, 101] width 21 height 6
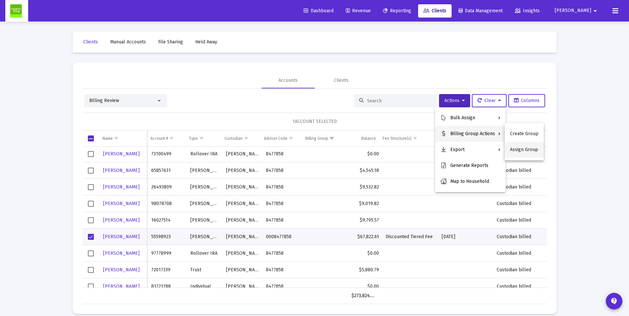
click at [516, 148] on button "Assign Group" at bounding box center [524, 150] width 39 height 16
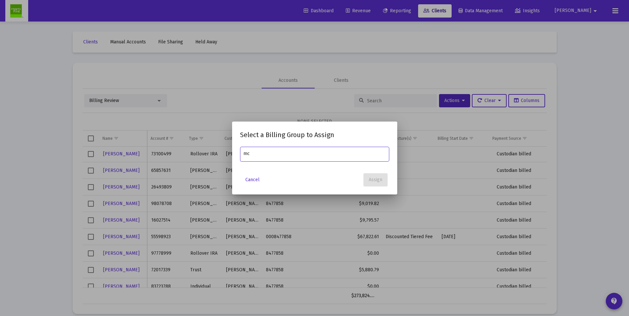
type input "m"
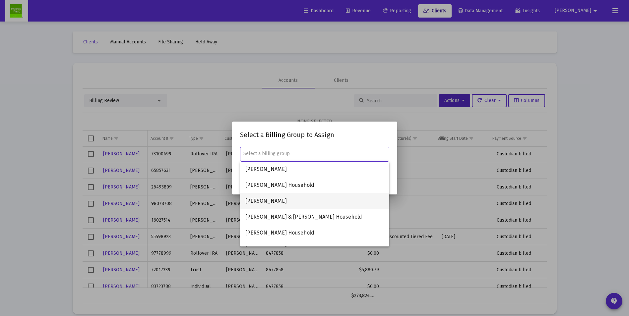
scroll to position [0, 0]
click at [232, 105] on div at bounding box center [314, 158] width 629 height 316
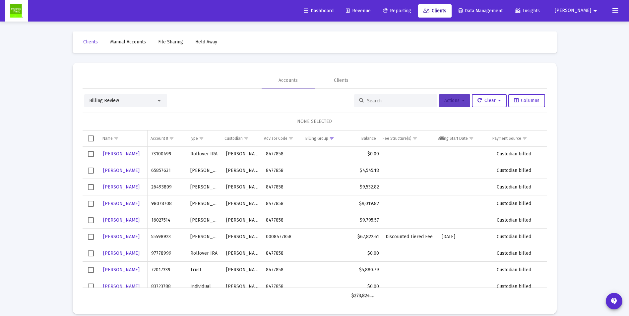
click at [462, 101] on icon at bounding box center [463, 100] width 3 height 5
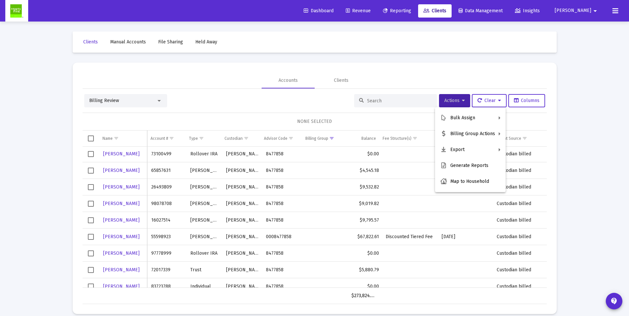
click at [89, 238] on div at bounding box center [314, 158] width 629 height 316
click at [89, 238] on span "Select row" at bounding box center [91, 237] width 6 height 6
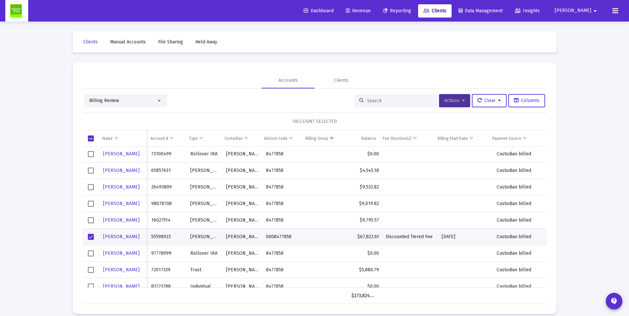
click at [455, 100] on span "Actions" at bounding box center [454, 101] width 21 height 6
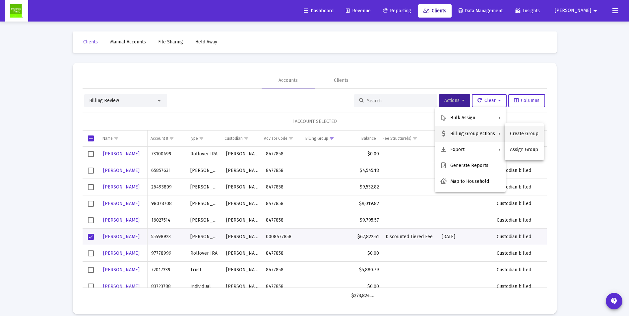
click at [524, 131] on button "Create Group" at bounding box center [524, 134] width 39 height 16
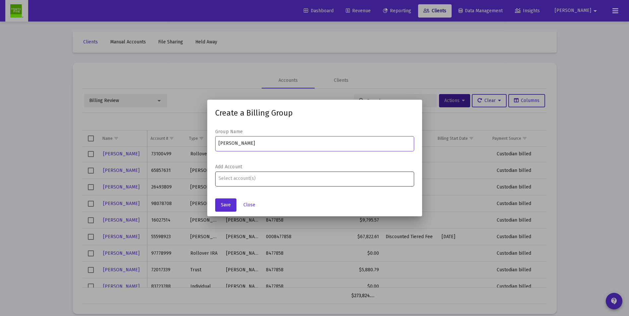
type input "[PERSON_NAME]"
click at [241, 179] on input "Assignment Selection" at bounding box center [315, 178] width 192 height 5
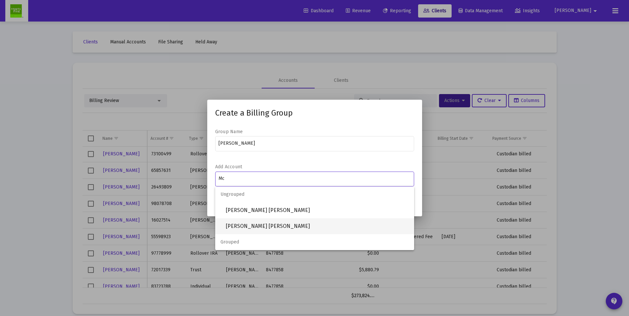
type input "Mc"
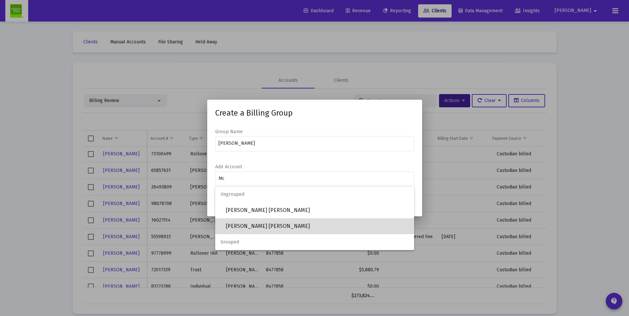
click at [265, 222] on span "[PERSON_NAME] [PERSON_NAME]" at bounding box center [317, 227] width 183 height 16
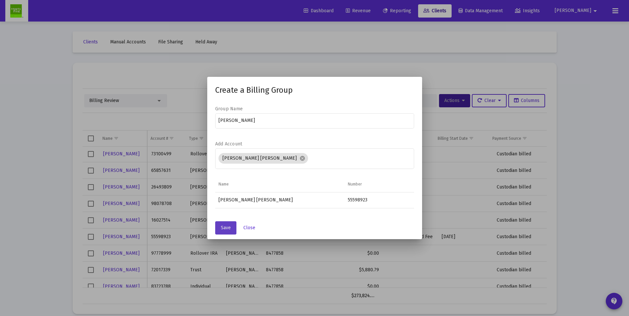
click at [223, 228] on span "Save" at bounding box center [226, 228] width 10 height 6
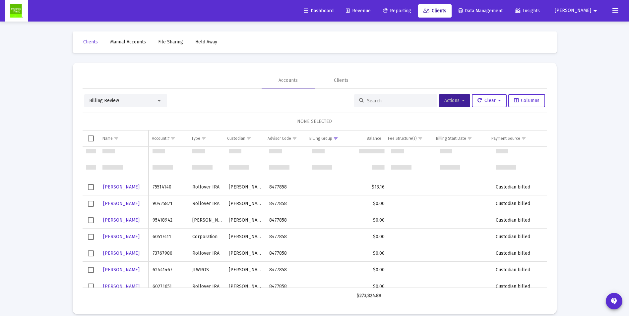
scroll to position [322, 0]
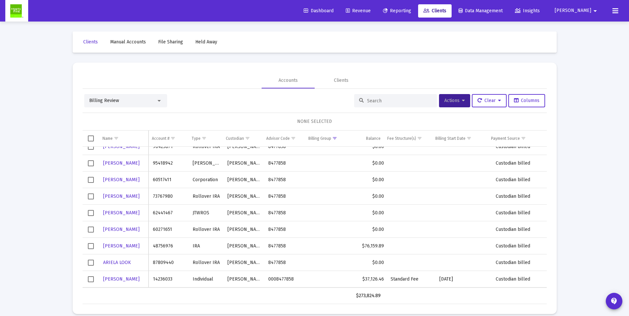
click at [89, 281] on span "Select row" at bounding box center [91, 280] width 6 height 6
click at [453, 97] on button "Actions" at bounding box center [454, 100] width 31 height 13
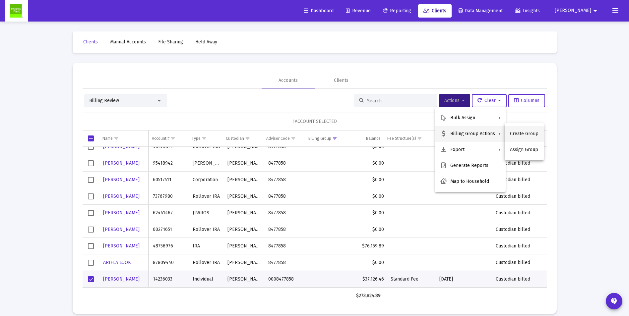
click at [535, 135] on button "Create Group" at bounding box center [524, 134] width 39 height 16
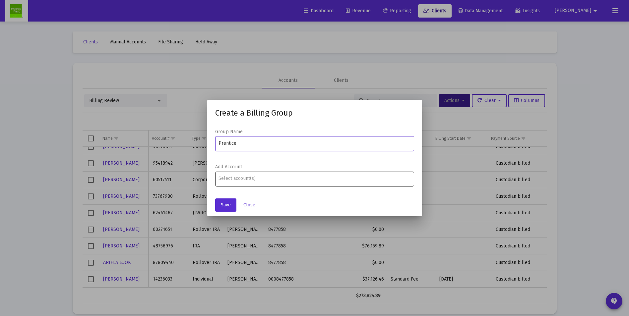
type input "Prentice"
click at [285, 181] on input "Assignment Selection" at bounding box center [315, 178] width 192 height 5
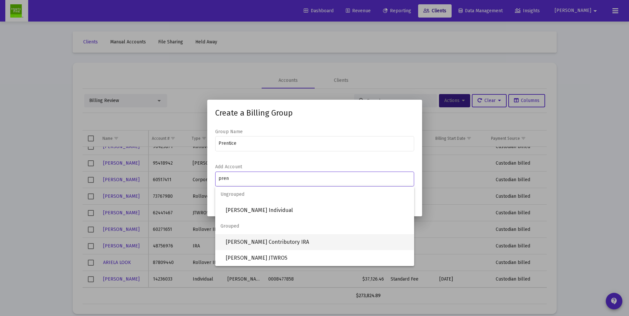
type input "pren"
click at [258, 243] on span "[PERSON_NAME] Contributory IRA" at bounding box center [317, 242] width 183 height 16
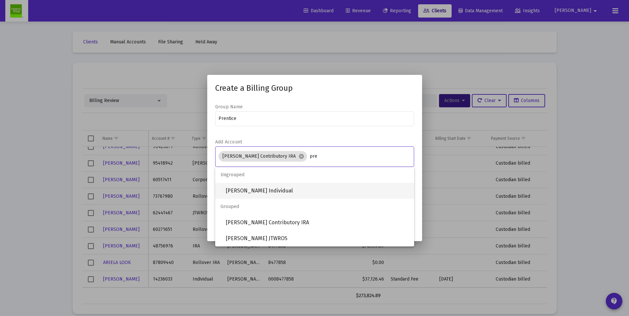
type input "pre"
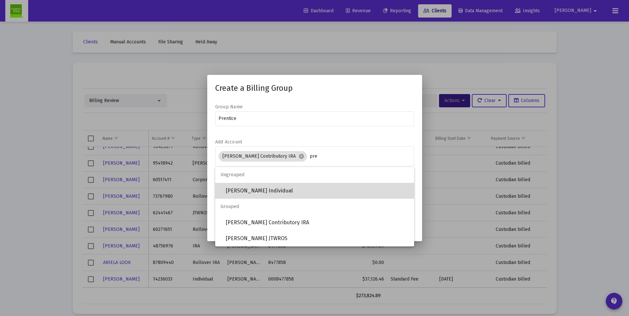
click at [246, 186] on span "[PERSON_NAME] Individual" at bounding box center [317, 191] width 183 height 16
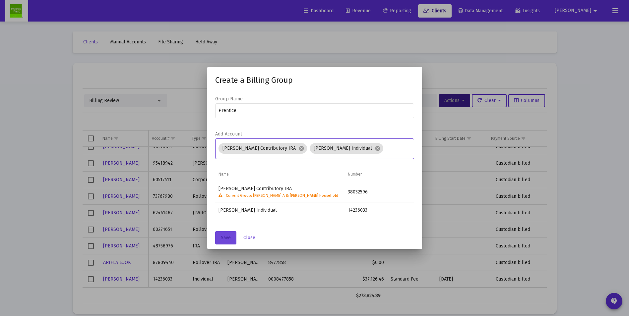
click at [221, 236] on span "Save" at bounding box center [226, 238] width 10 height 6
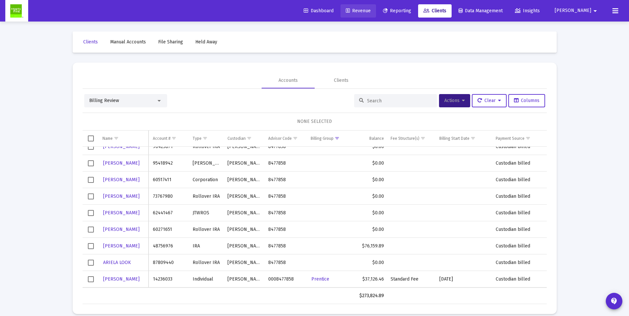
click at [371, 10] on span "Revenue" at bounding box center [358, 11] width 25 height 6
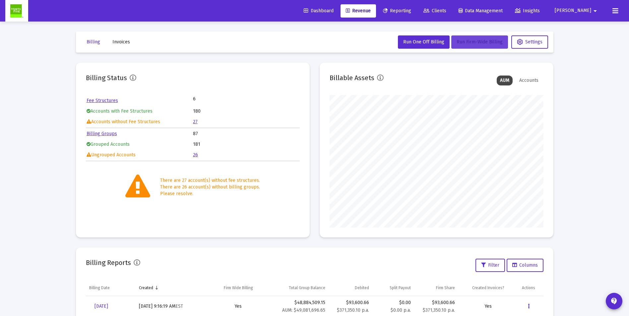
click at [476, 42] on span "Run Firm-Wide Billing" at bounding box center [480, 42] width 46 height 6
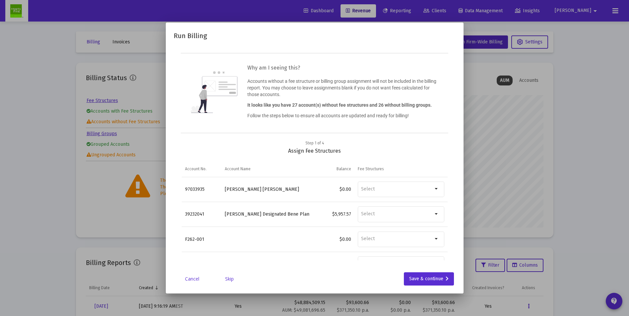
click at [228, 278] on link "Skip" at bounding box center [229, 279] width 33 height 7
click at [230, 281] on link "Skip" at bounding box center [229, 279] width 33 height 7
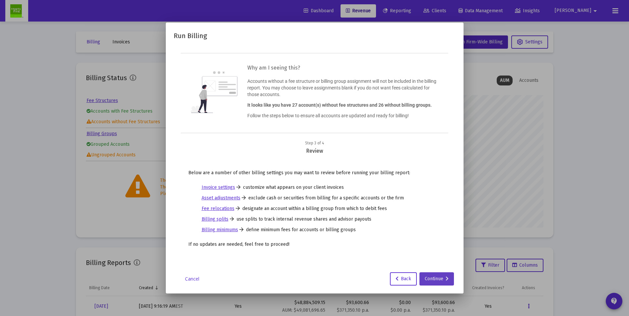
click at [435, 281] on div "Continue" at bounding box center [437, 279] width 24 height 13
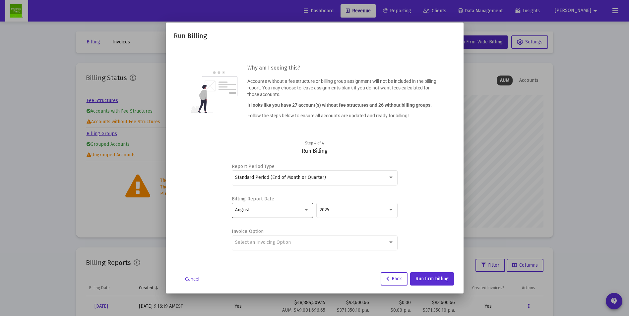
click at [264, 208] on div "August" at bounding box center [269, 210] width 68 height 5
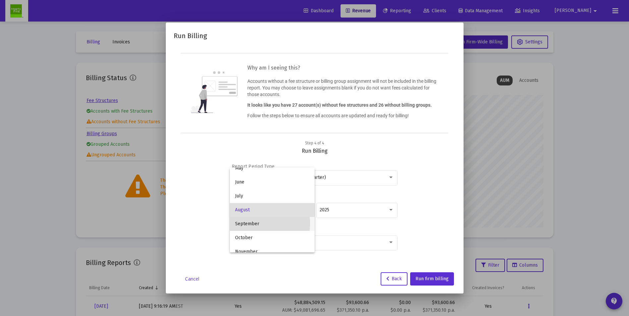
click at [241, 223] on span "September" at bounding box center [272, 224] width 74 height 14
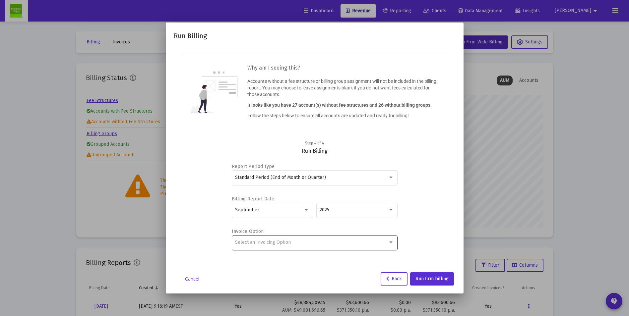
click at [351, 246] on div "Select an Invoicing Option" at bounding box center [314, 242] width 159 height 16
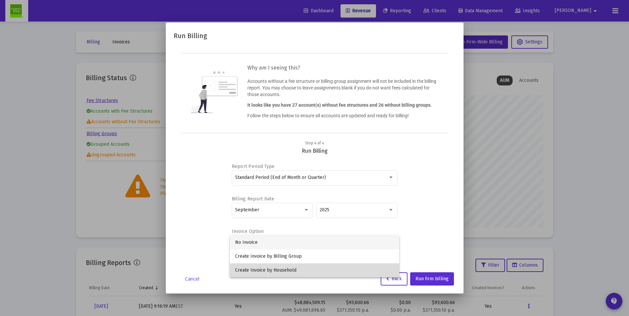
click at [245, 269] on span "Create Invoice by Household" at bounding box center [314, 271] width 159 height 14
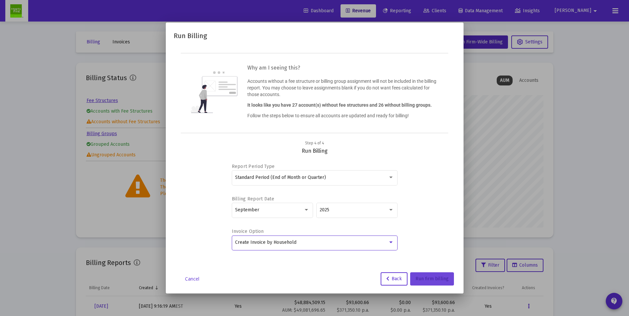
click at [427, 277] on span "Run firm billing" at bounding box center [432, 279] width 33 height 6
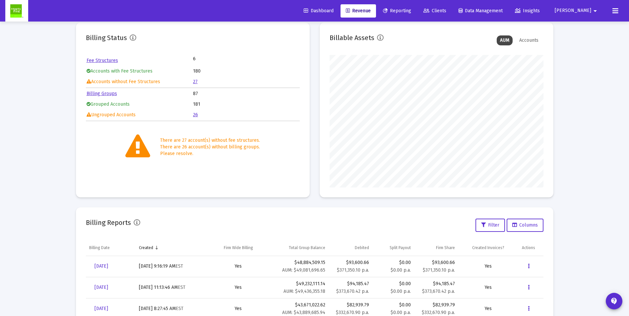
scroll to position [99, 0]
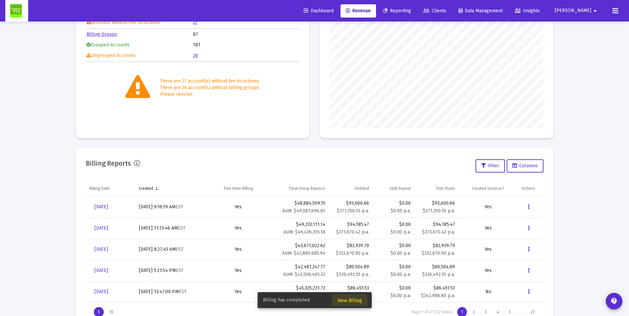
click at [352, 298] on span "View Billing" at bounding box center [350, 301] width 25 height 6
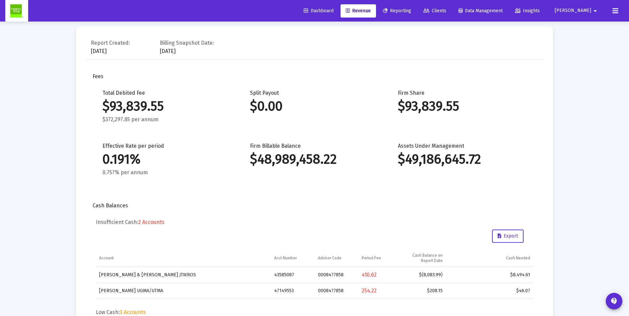
scroll to position [2832, 0]
click at [588, 9] on span "[PERSON_NAME]" at bounding box center [573, 11] width 36 height 6
click at [590, 44] on button "Logout" at bounding box center [594, 44] width 39 height 16
